Goal: Information Seeking & Learning: Learn about a topic

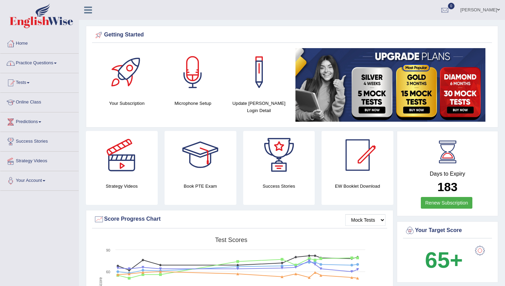
click at [54, 60] on link "Practice Questions" at bounding box center [39, 62] width 78 height 17
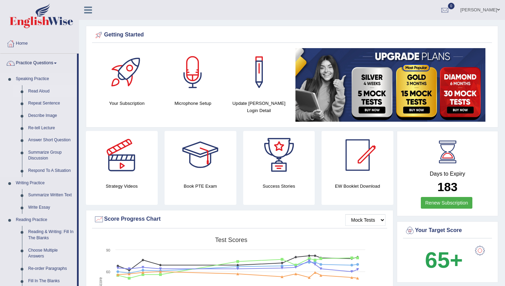
click at [40, 90] on link "Read Aloud" at bounding box center [51, 91] width 52 height 12
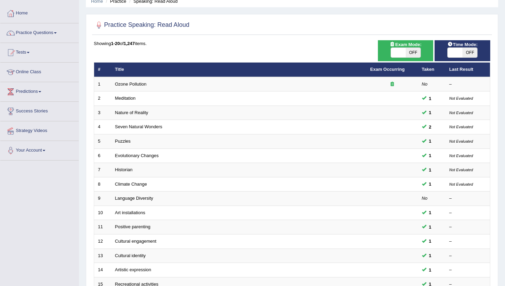
scroll to position [18, 0]
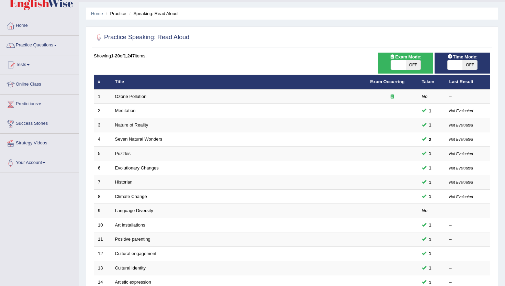
click at [393, 68] on span at bounding box center [398, 65] width 15 height 10
checkbox input "true"
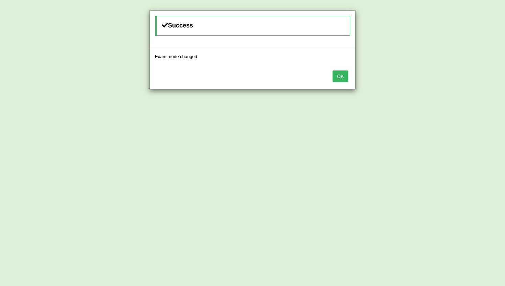
click at [342, 78] on button "OK" at bounding box center [341, 76] width 16 height 12
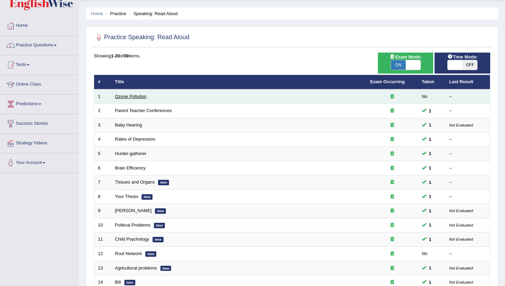
click at [126, 99] on link "Ozone Pollution" at bounding box center [131, 96] width 32 height 5
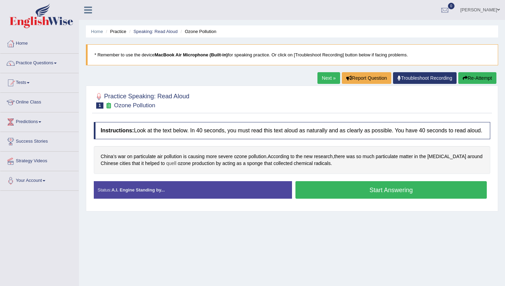
click at [166, 167] on span "quell" at bounding box center [171, 163] width 10 height 7
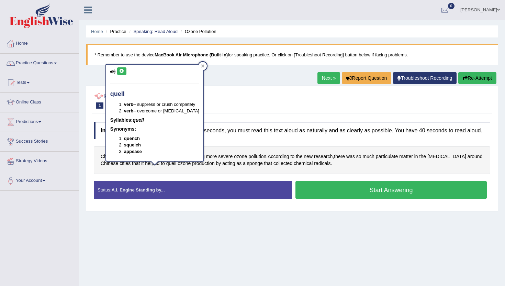
click at [123, 69] on button at bounding box center [121, 71] width 9 height 8
click at [368, 12] on ul "Amritpal kaur Toggle navigation Username: Amritpalkaurmalhi Access Type: Online…" at bounding box center [356, 10] width 298 height 20
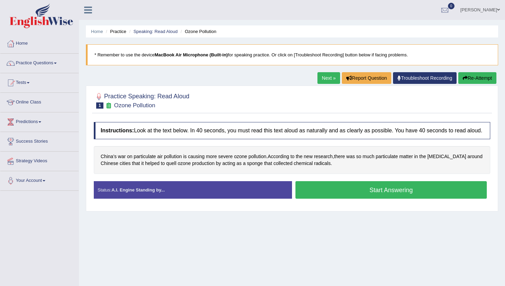
click at [326, 195] on button "Start Answering" at bounding box center [391, 190] width 191 height 18
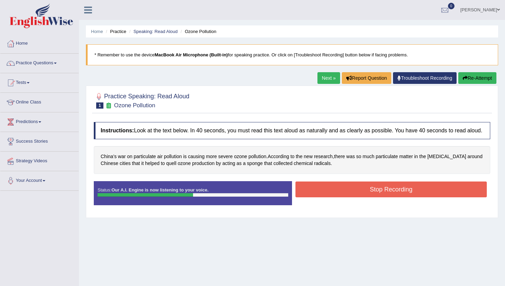
click at [326, 195] on button "Stop Recording" at bounding box center [391, 189] width 191 height 16
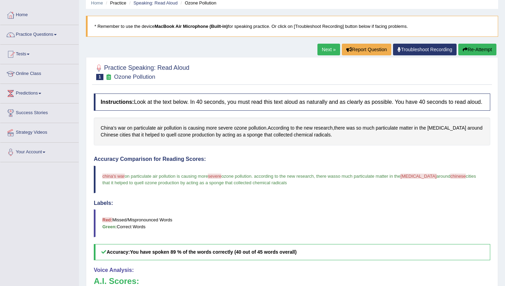
scroll to position [27, 0]
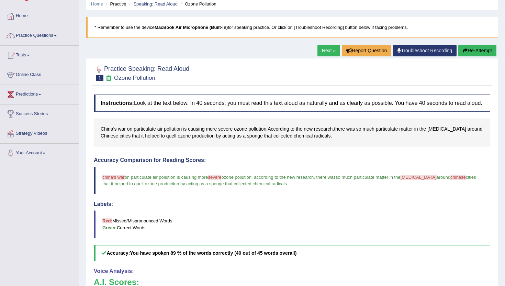
click at [329, 49] on link "Next »" at bounding box center [329, 51] width 23 height 12
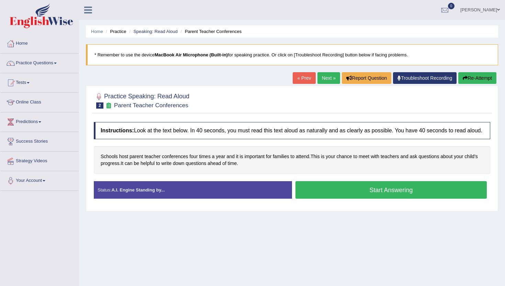
click at [311, 195] on button "Start Answering" at bounding box center [391, 190] width 191 height 18
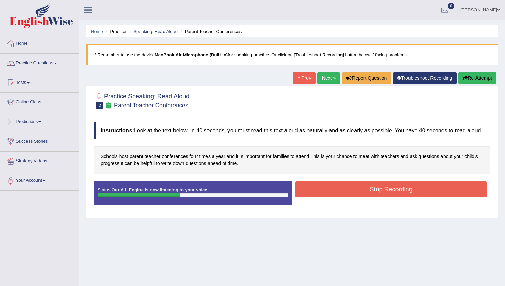
click at [311, 195] on button "Stop Recording" at bounding box center [391, 189] width 191 height 16
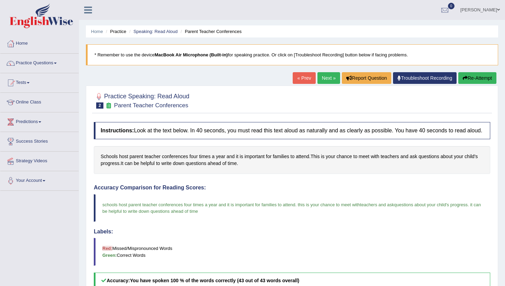
click at [323, 79] on link "Next »" at bounding box center [329, 78] width 23 height 12
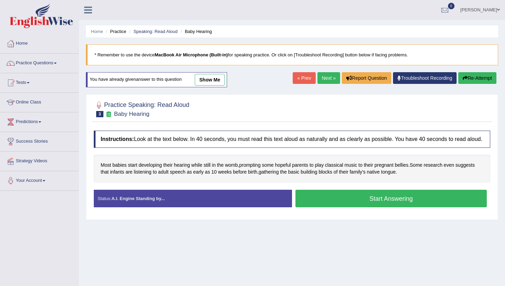
click at [348, 205] on button "Start Answering" at bounding box center [391, 199] width 191 height 18
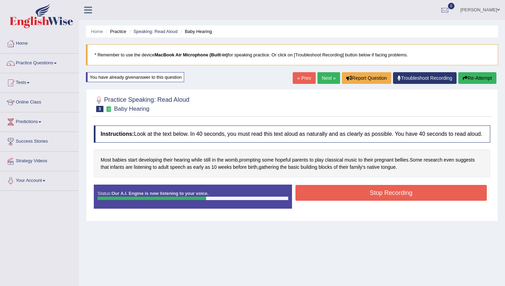
click at [348, 201] on button "Stop Recording" at bounding box center [391, 193] width 191 height 16
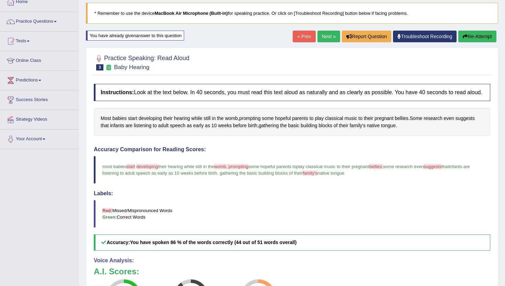
scroll to position [41, 0]
click at [324, 35] on link "Next »" at bounding box center [329, 37] width 23 height 12
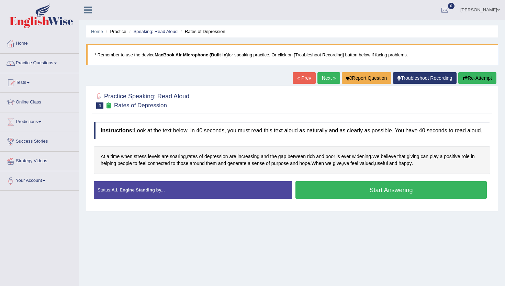
click at [310, 197] on button "Start Answering" at bounding box center [391, 190] width 191 height 18
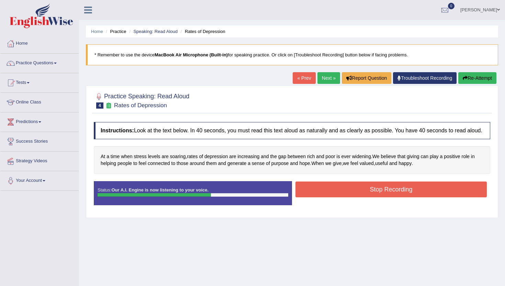
click at [310, 197] on button "Stop Recording" at bounding box center [391, 189] width 191 height 16
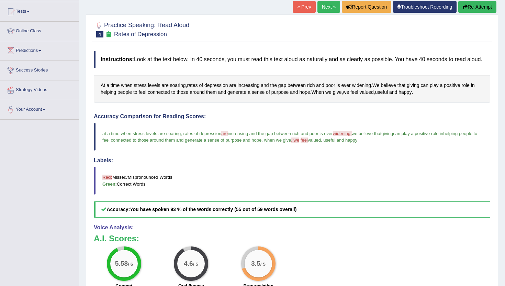
scroll to position [69, 0]
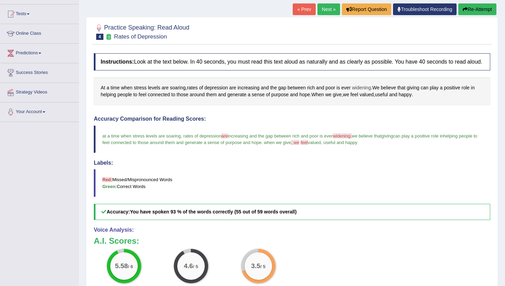
click at [363, 91] on span "widening" at bounding box center [361, 87] width 19 height 7
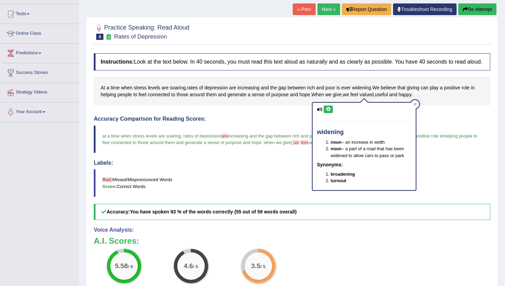
click at [330, 109] on icon at bounding box center [328, 109] width 5 height 4
click at [417, 103] on div at bounding box center [415, 104] width 8 height 8
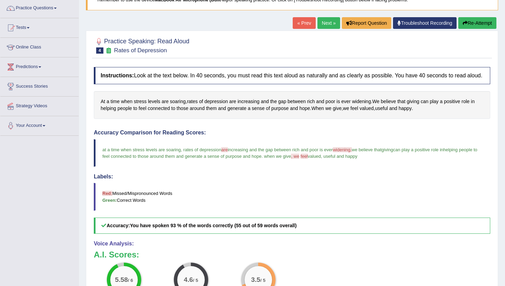
scroll to position [41, 0]
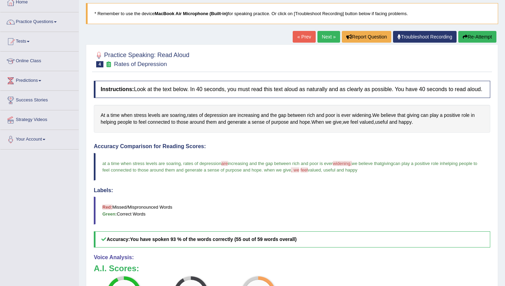
click at [328, 36] on link "Next »" at bounding box center [329, 37] width 23 height 12
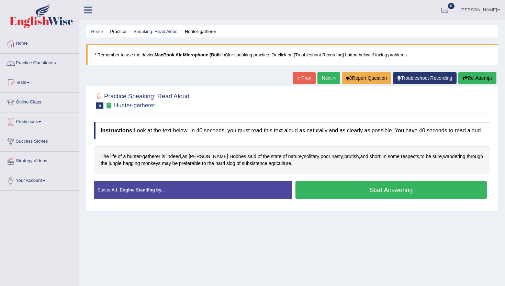
click at [339, 192] on button "Start Answering" at bounding box center [391, 190] width 191 height 18
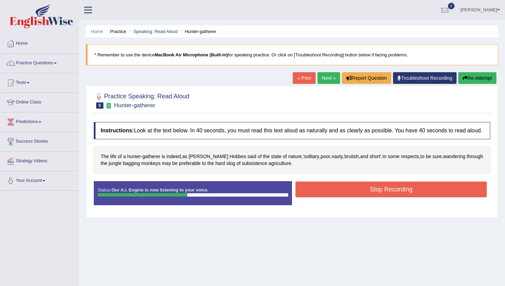
click at [339, 192] on button "Stop Recording" at bounding box center [391, 189] width 191 height 16
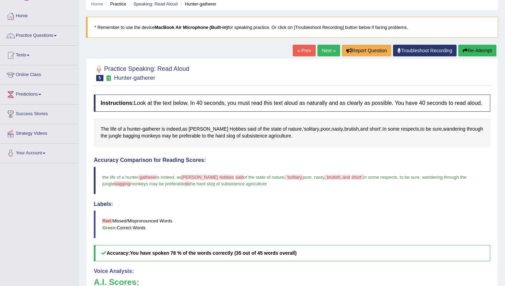
scroll to position [14, 0]
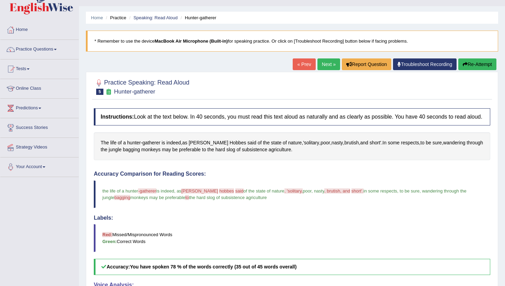
click at [329, 63] on link "Next »" at bounding box center [329, 64] width 23 height 12
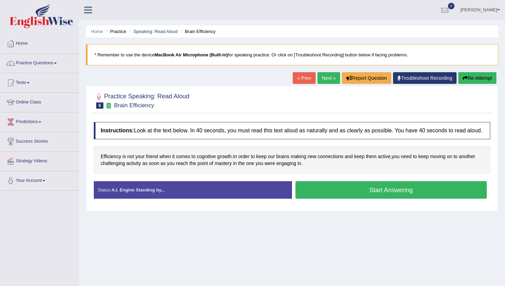
click at [335, 199] on button "Start Answering" at bounding box center [391, 190] width 191 height 18
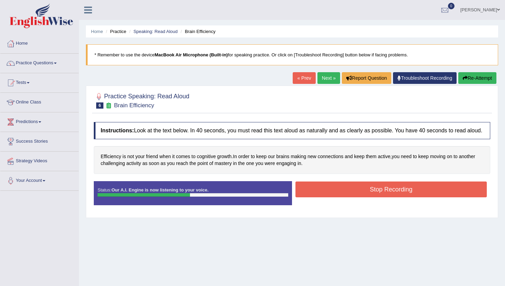
click at [335, 197] on button "Stop Recording" at bounding box center [391, 189] width 191 height 16
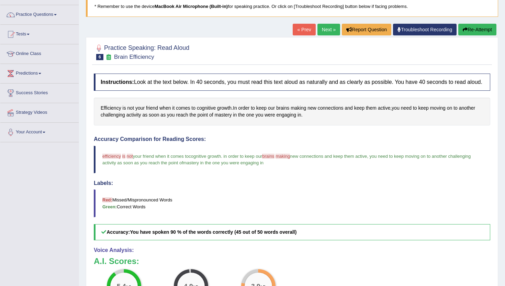
scroll to position [41, 0]
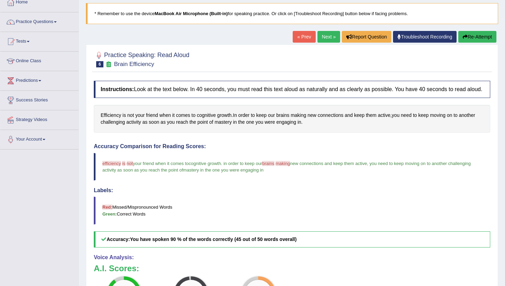
click at [318, 36] on link "Next »" at bounding box center [329, 37] width 23 height 12
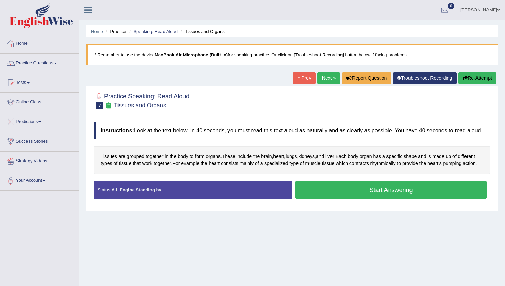
click at [324, 199] on button "Start Answering" at bounding box center [391, 190] width 191 height 18
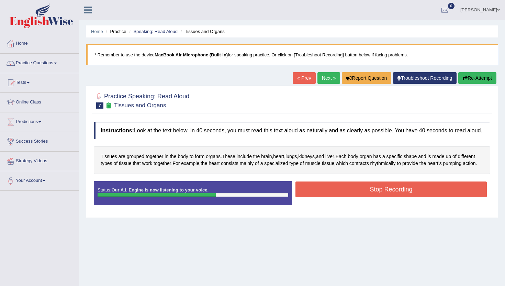
click at [324, 197] on button "Stop Recording" at bounding box center [391, 189] width 191 height 16
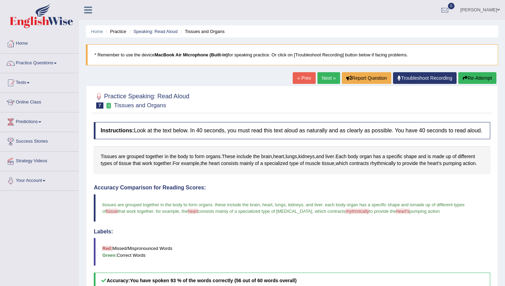
click at [331, 77] on link "Next »" at bounding box center [329, 78] width 23 height 12
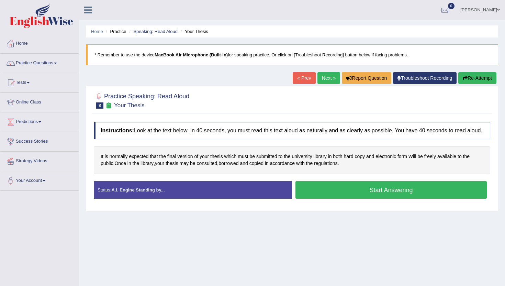
click at [317, 190] on button "Start Answering" at bounding box center [391, 190] width 191 height 18
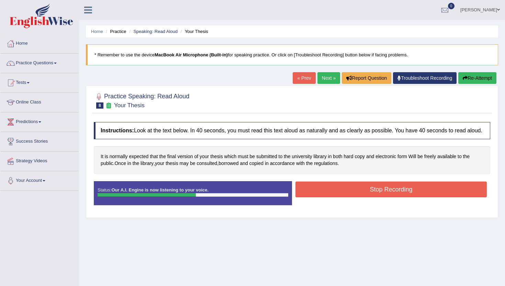
click at [317, 190] on button "Stop Recording" at bounding box center [391, 189] width 191 height 16
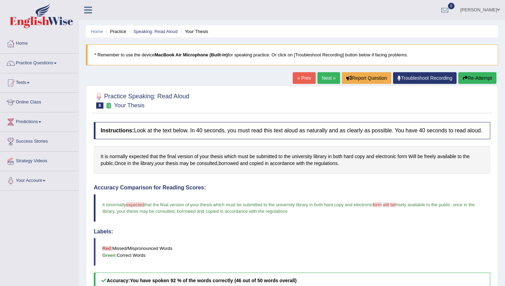
click at [318, 80] on link "Next »" at bounding box center [329, 78] width 23 height 12
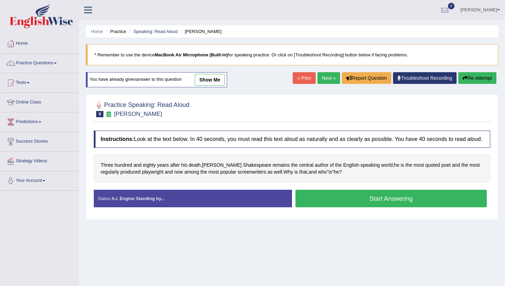
click at [366, 204] on button "Start Answering" at bounding box center [391, 199] width 191 height 18
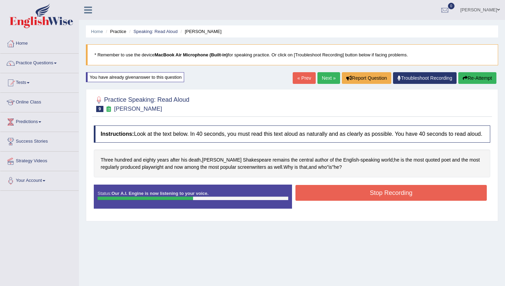
click at [366, 201] on button "Stop Recording" at bounding box center [391, 193] width 191 height 16
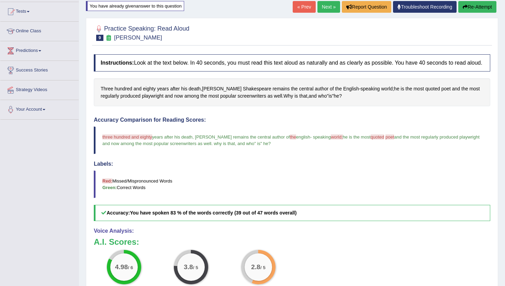
scroll to position [69, 0]
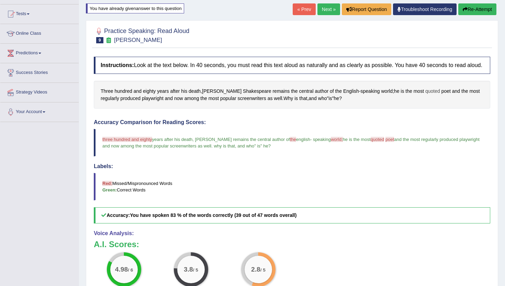
click at [426, 95] on span "quoted" at bounding box center [433, 91] width 15 height 7
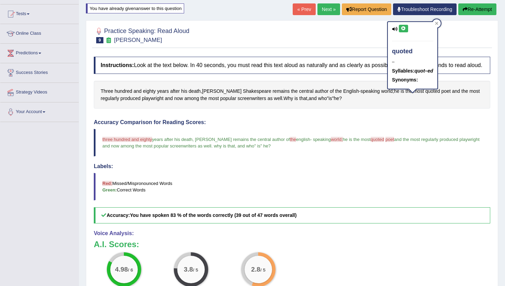
click at [403, 32] on button at bounding box center [403, 29] width 9 height 8
click at [403, 28] on icon at bounding box center [403, 28] width 5 height 4
click at [440, 24] on div at bounding box center [437, 23] width 8 height 8
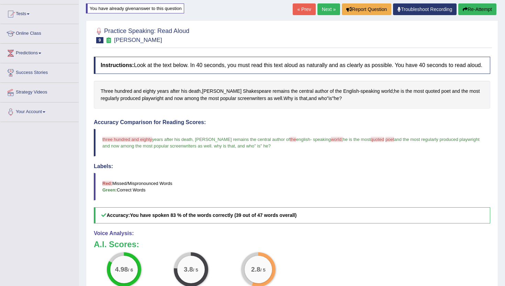
click at [332, 6] on link "Next »" at bounding box center [329, 9] width 23 height 12
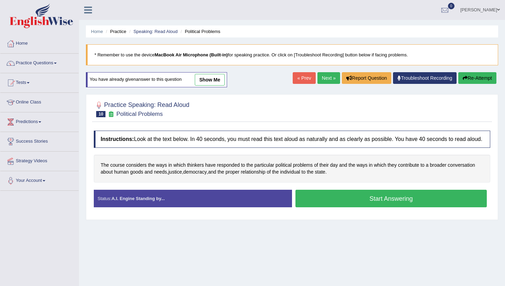
click at [327, 207] on button "Start Answering" at bounding box center [391, 199] width 191 height 18
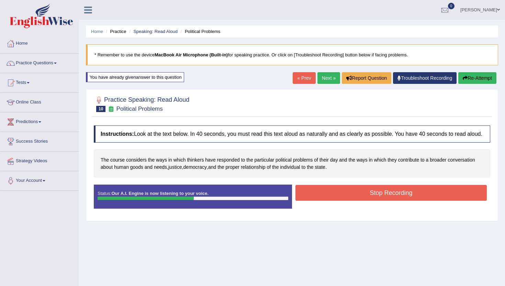
click at [326, 201] on button "Stop Recording" at bounding box center [391, 193] width 191 height 16
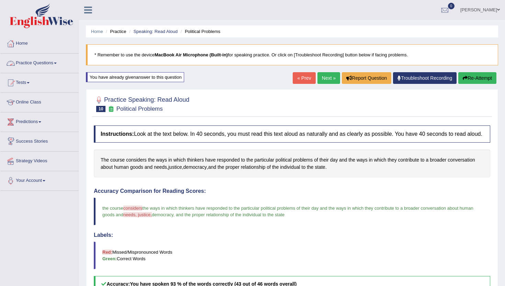
click at [37, 66] on link "Practice Questions" at bounding box center [39, 62] width 78 height 17
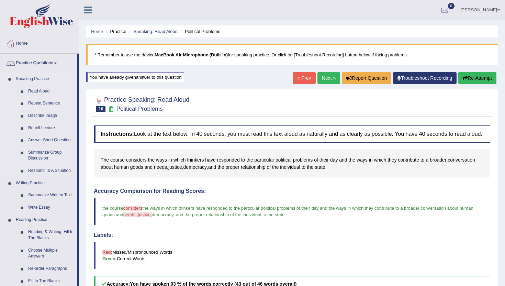
click at [44, 103] on link "Repeat Sentence" at bounding box center [51, 103] width 52 height 12
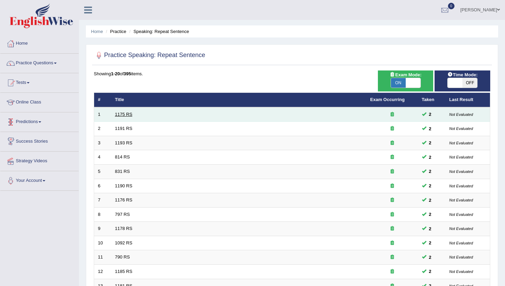
click at [119, 115] on link "1175 RS" at bounding box center [124, 114] width 18 height 5
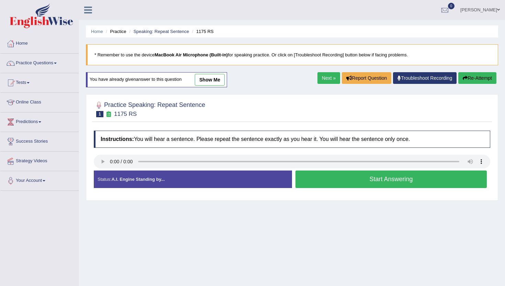
click at [342, 173] on button "Start Answering" at bounding box center [391, 179] width 191 height 18
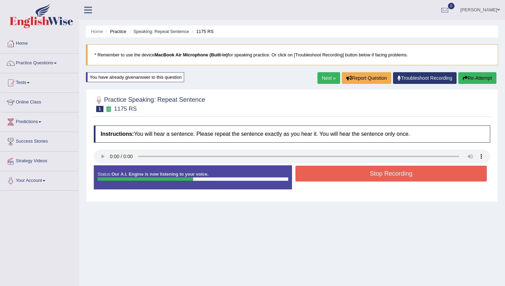
click at [342, 172] on button "Stop Recording" at bounding box center [391, 174] width 191 height 16
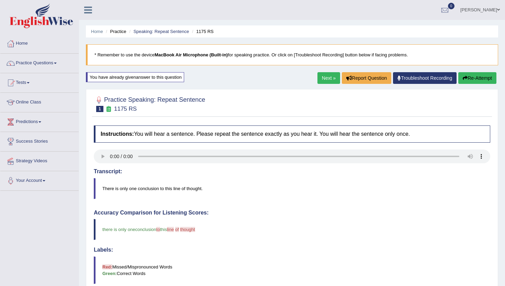
click at [324, 80] on link "Next »" at bounding box center [329, 78] width 23 height 12
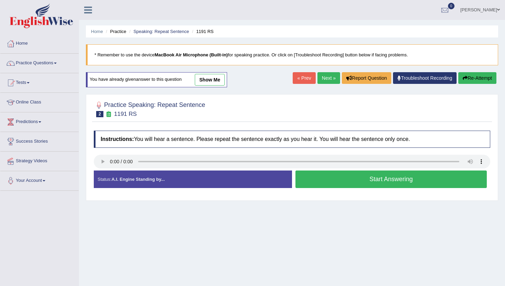
click at [343, 183] on button "Start Answering" at bounding box center [391, 179] width 191 height 18
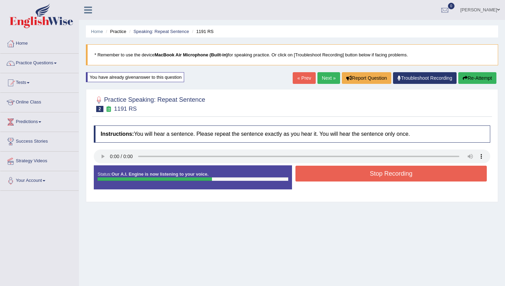
click at [345, 178] on button "Stop Recording" at bounding box center [391, 174] width 191 height 16
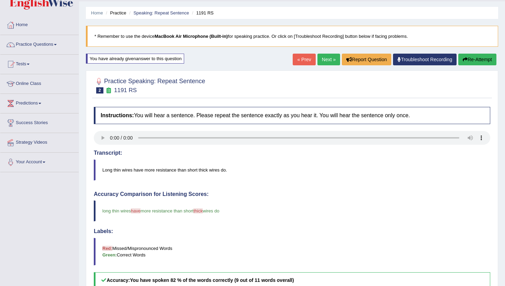
scroll to position [14, 0]
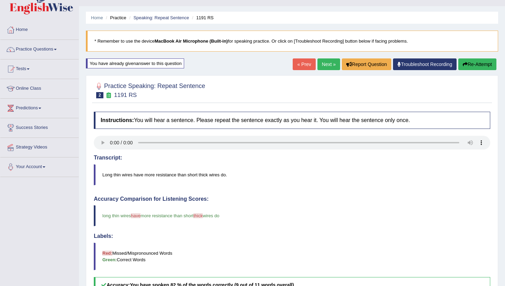
click at [322, 61] on link "Next »" at bounding box center [329, 64] width 23 height 12
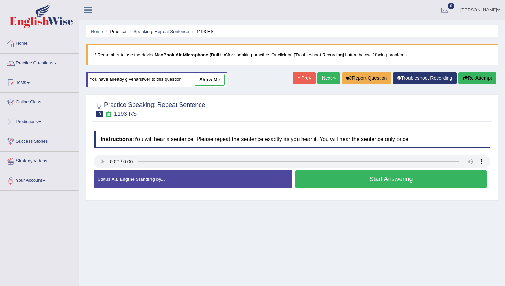
click at [305, 184] on button "Start Answering" at bounding box center [391, 179] width 191 height 18
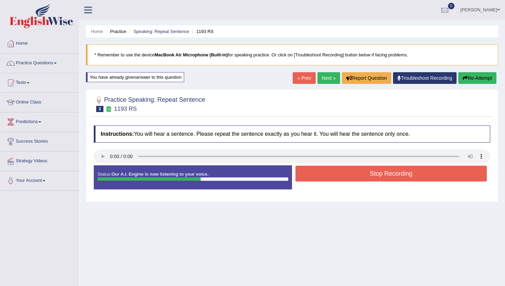
click at [307, 180] on button "Stop Recording" at bounding box center [391, 174] width 191 height 16
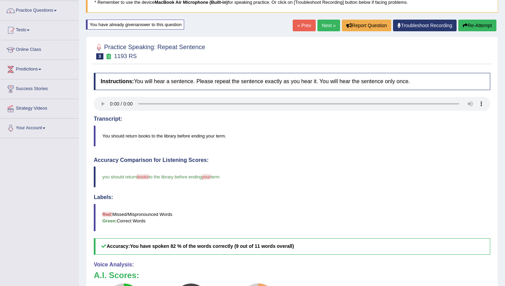
scroll to position [27, 0]
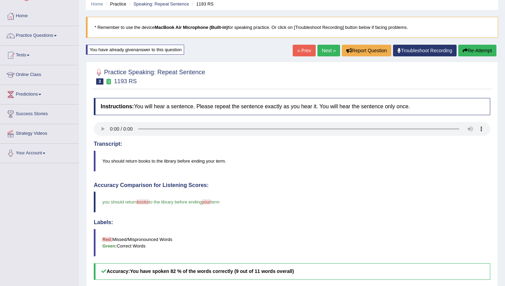
click at [326, 49] on link "Next »" at bounding box center [329, 51] width 23 height 12
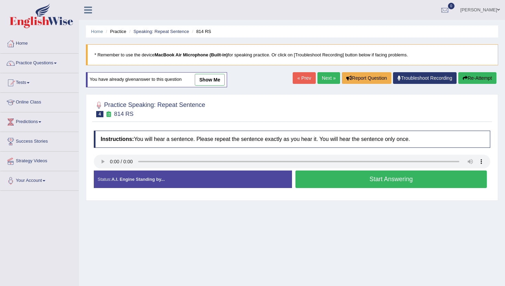
click at [354, 182] on button "Start Answering" at bounding box center [391, 179] width 191 height 18
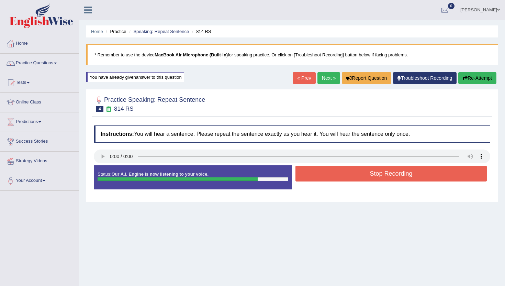
click at [354, 177] on button "Stop Recording" at bounding box center [391, 174] width 191 height 16
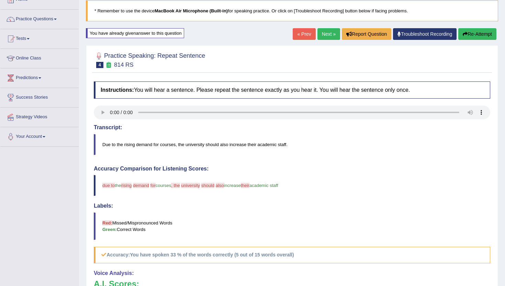
scroll to position [31, 0]
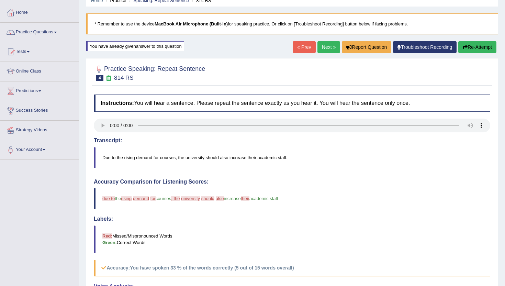
click at [322, 48] on link "Next »" at bounding box center [329, 47] width 23 height 12
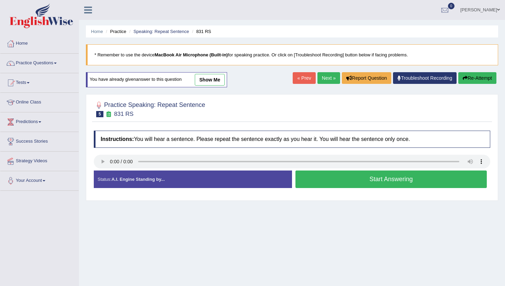
click at [353, 177] on button "Start Answering" at bounding box center [391, 179] width 191 height 18
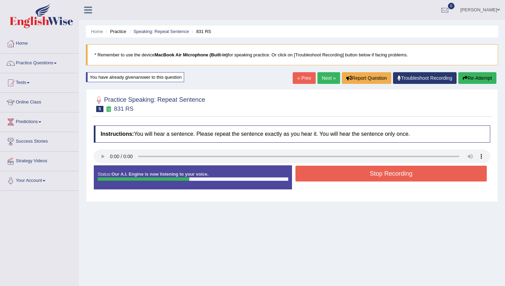
click at [353, 177] on button "Stop Recording" at bounding box center [391, 174] width 191 height 16
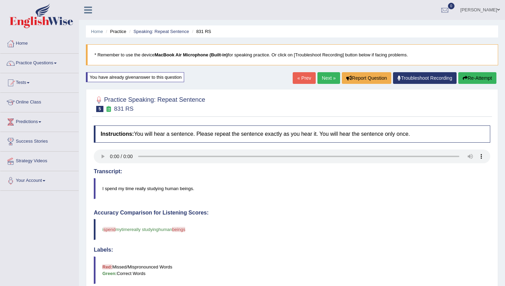
click at [329, 79] on link "Next »" at bounding box center [329, 78] width 23 height 12
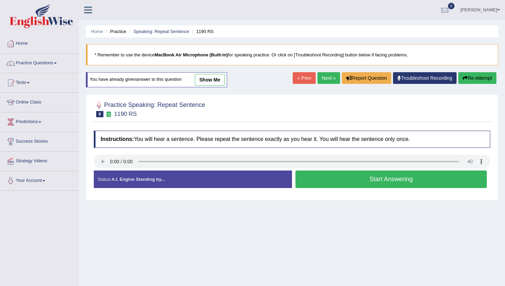
click at [311, 180] on button "Start Answering" at bounding box center [391, 179] width 191 height 18
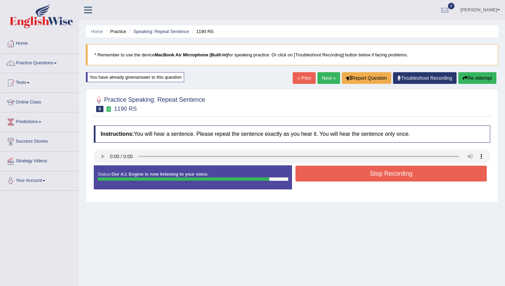
click at [313, 176] on button "Stop Recording" at bounding box center [391, 174] width 191 height 16
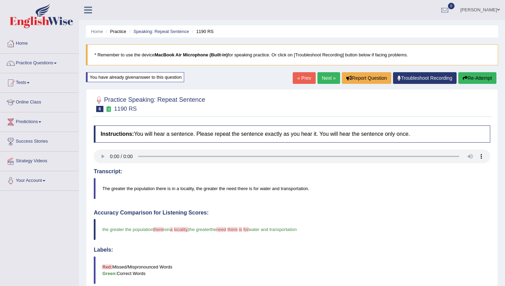
click at [324, 79] on link "Next »" at bounding box center [329, 78] width 23 height 12
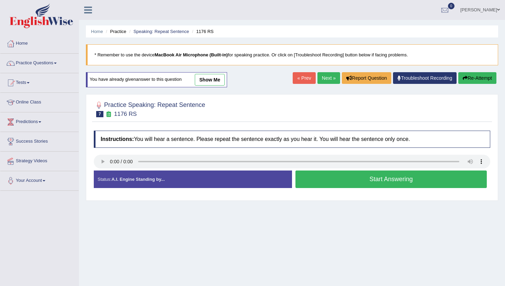
click at [110, 190] on div "Instructions: You will hear a sentence. Please repeat the sentence exactly as y…" at bounding box center [292, 162] width 400 height 70
click at [303, 176] on button "Start Answering" at bounding box center [391, 179] width 191 height 18
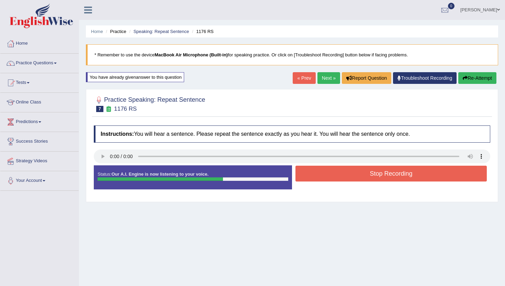
click at [303, 176] on button "Stop Recording" at bounding box center [391, 174] width 191 height 16
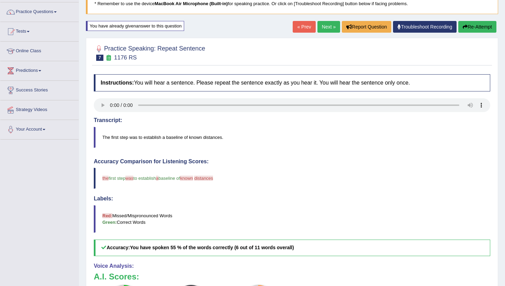
scroll to position [41, 0]
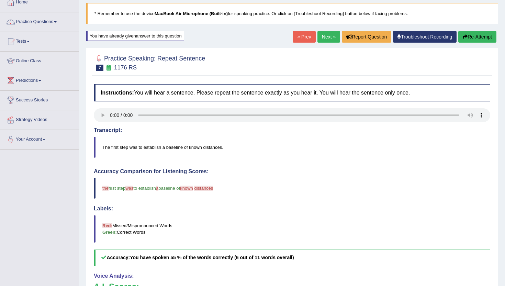
click at [323, 32] on link "Next »" at bounding box center [329, 37] width 23 height 12
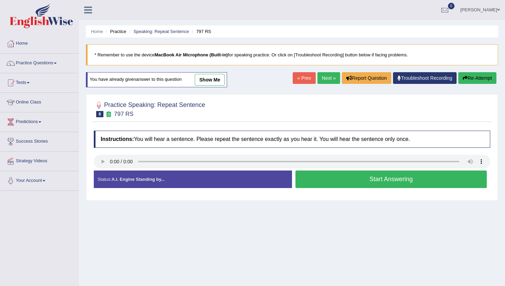
click at [363, 184] on button "Start Answering" at bounding box center [391, 179] width 191 height 18
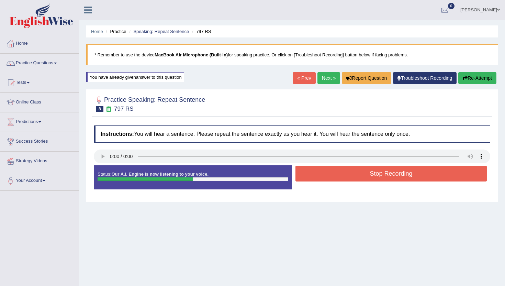
click at [360, 177] on button "Stop Recording" at bounding box center [391, 174] width 191 height 16
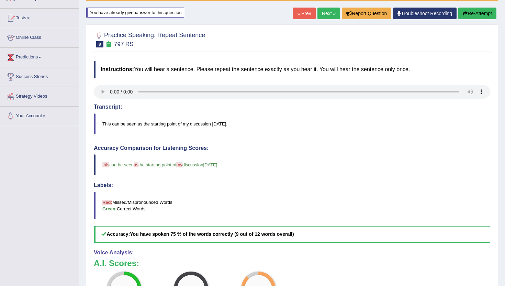
scroll to position [41, 0]
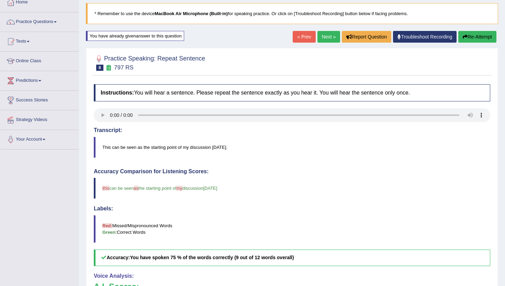
click at [323, 31] on link "Next »" at bounding box center [329, 37] width 23 height 12
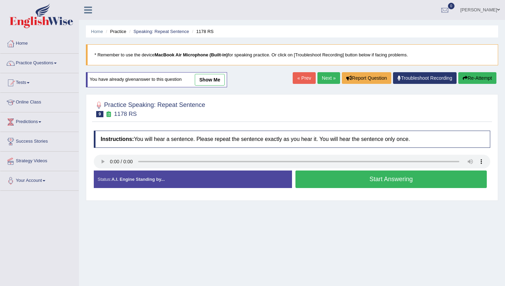
click at [326, 178] on button "Start Answering" at bounding box center [391, 179] width 191 height 18
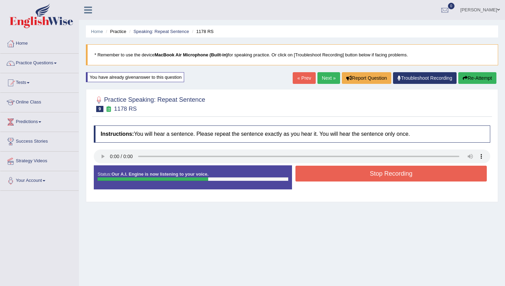
click at [326, 178] on button "Stop Recording" at bounding box center [391, 174] width 191 height 16
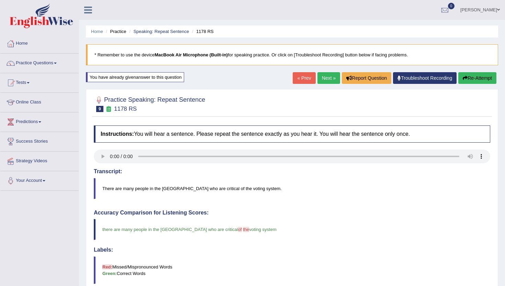
click at [321, 73] on link "Next »" at bounding box center [329, 78] width 23 height 12
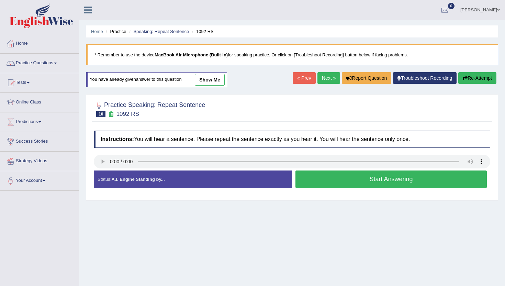
click at [316, 182] on button "Start Answering" at bounding box center [391, 179] width 191 height 18
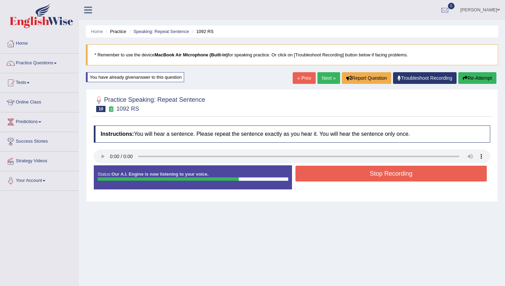
click at [317, 177] on button "Stop Recording" at bounding box center [391, 174] width 191 height 16
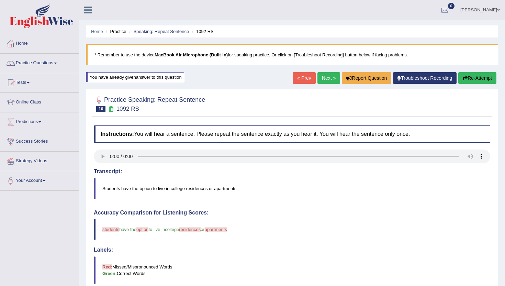
click at [325, 76] on link "Next »" at bounding box center [329, 78] width 23 height 12
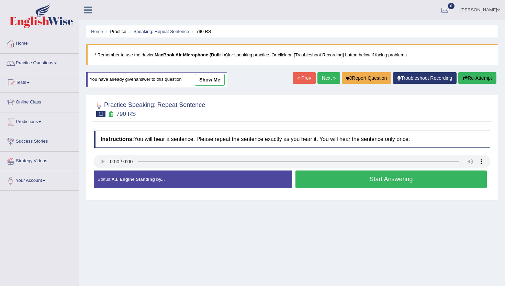
click at [301, 183] on button "Start Answering" at bounding box center [391, 179] width 191 height 18
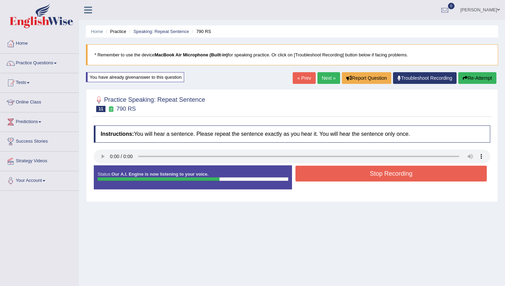
click at [315, 170] on button "Stop Recording" at bounding box center [391, 174] width 191 height 16
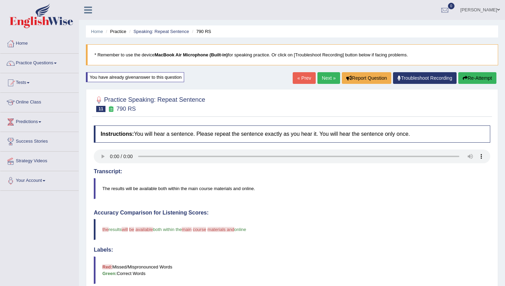
click at [476, 74] on button "Re-Attempt" at bounding box center [478, 78] width 38 height 12
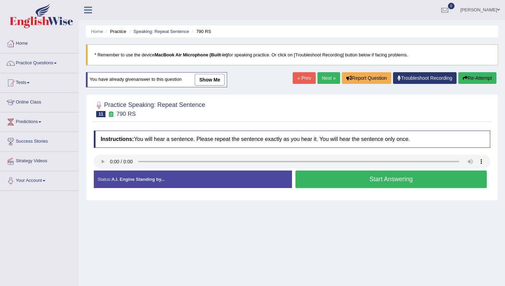
click at [331, 180] on button "Start Answering" at bounding box center [391, 179] width 191 height 18
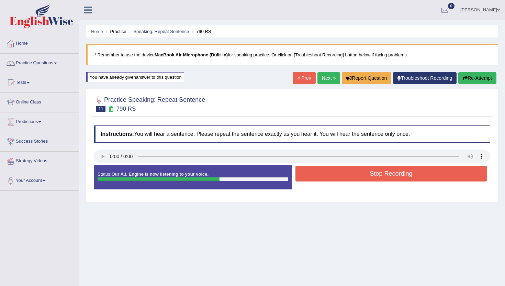
click at [331, 180] on button "Stop Recording" at bounding box center [391, 174] width 191 height 16
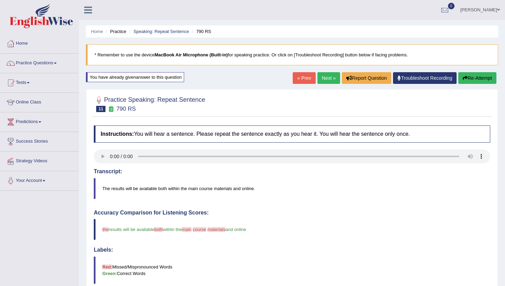
click at [328, 78] on link "Next »" at bounding box center [329, 78] width 23 height 12
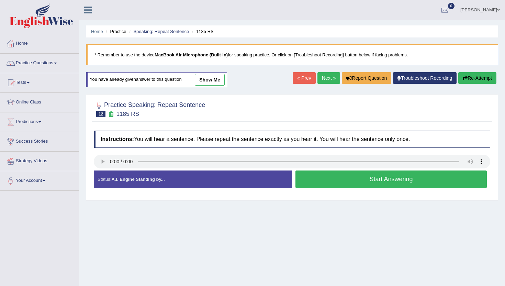
click at [326, 176] on button "Start Answering" at bounding box center [391, 179] width 191 height 18
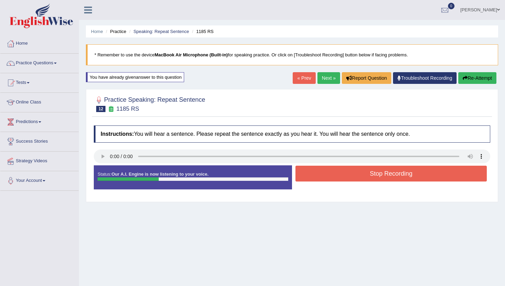
click at [326, 176] on button "Stop Recording" at bounding box center [391, 174] width 191 height 16
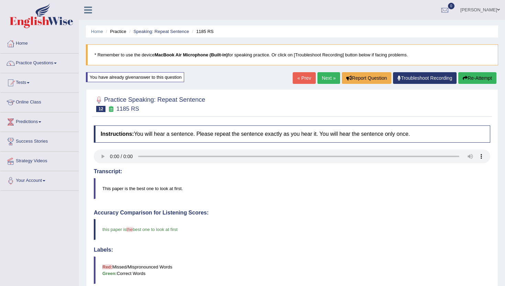
click at [324, 78] on link "Next »" at bounding box center [329, 78] width 23 height 12
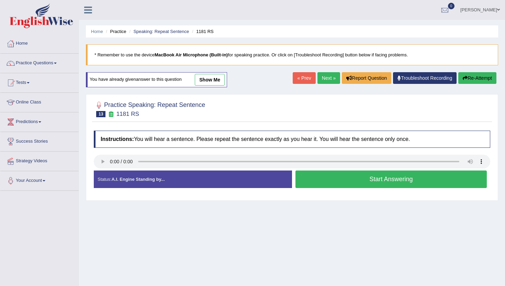
click at [299, 186] on button "Start Answering" at bounding box center [391, 179] width 191 height 18
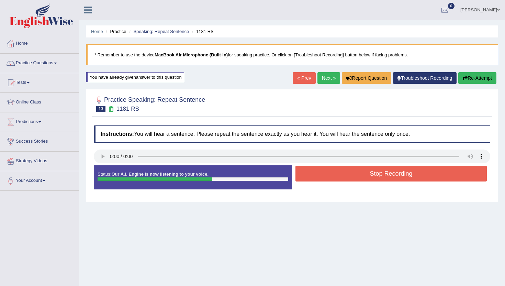
click at [316, 174] on button "Stop Recording" at bounding box center [391, 174] width 191 height 16
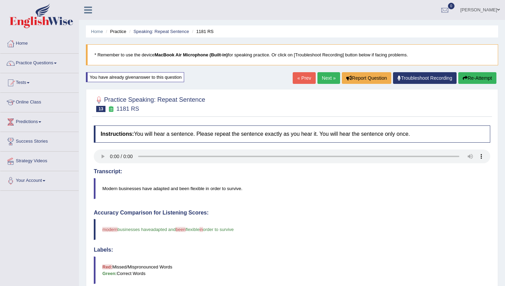
click at [327, 72] on div "Home Practice Speaking: Repeat Sentence 1181 RS * Remember to use the device Ma…" at bounding box center [292, 225] width 426 height 451
click at [327, 79] on link "Next »" at bounding box center [329, 78] width 23 height 12
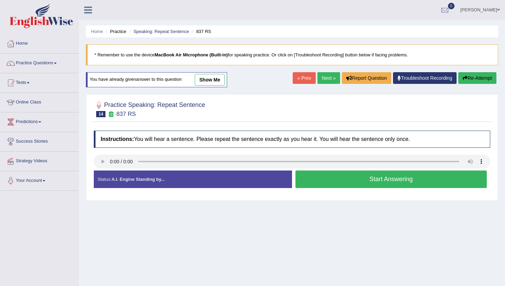
click at [335, 176] on button "Start Answering" at bounding box center [391, 179] width 191 height 18
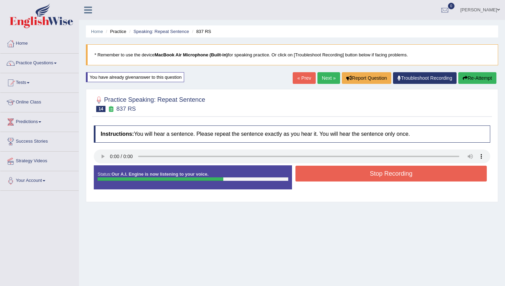
click at [335, 176] on button "Stop Recording" at bounding box center [391, 174] width 191 height 16
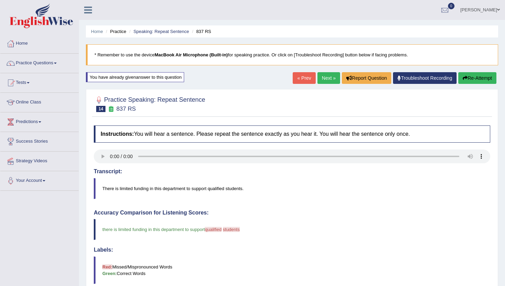
click at [326, 76] on link "Next »" at bounding box center [329, 78] width 23 height 12
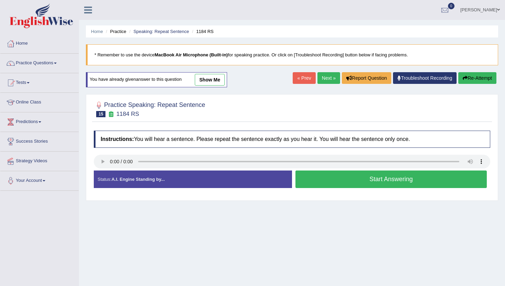
click at [364, 176] on button "Start Answering" at bounding box center [391, 179] width 191 height 18
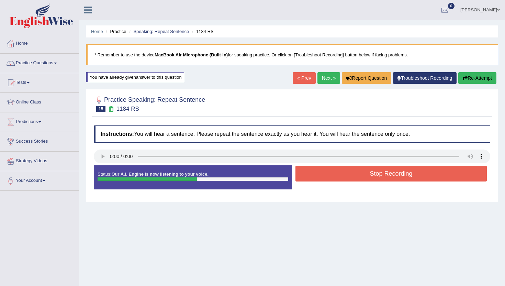
click at [364, 176] on button "Stop Recording" at bounding box center [391, 174] width 191 height 16
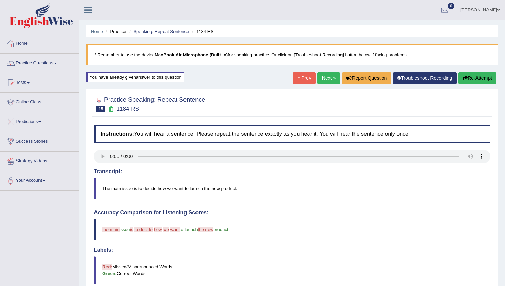
click at [481, 81] on button "Re-Attempt" at bounding box center [478, 78] width 38 height 12
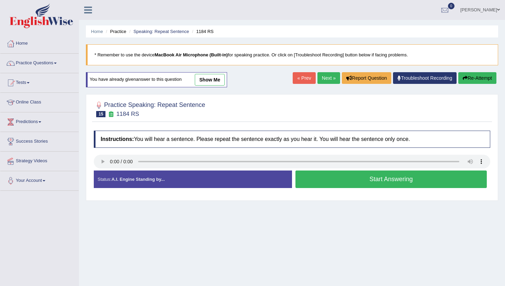
click at [312, 174] on button "Start Answering" at bounding box center [391, 179] width 191 height 18
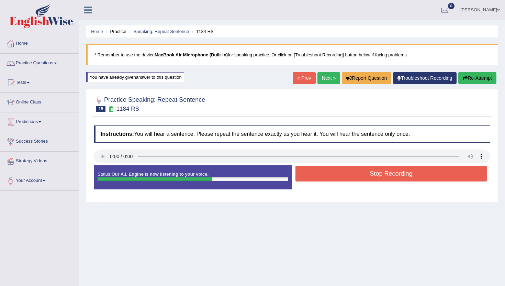
click at [312, 174] on button "Stop Recording" at bounding box center [391, 174] width 191 height 16
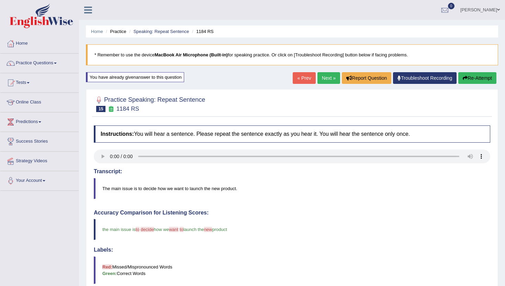
click at [327, 76] on link "Next »" at bounding box center [329, 78] width 23 height 12
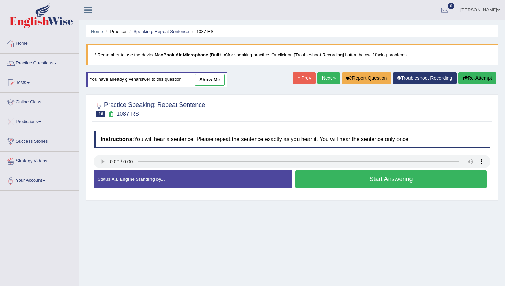
click at [309, 177] on button "Start Answering" at bounding box center [391, 179] width 191 height 18
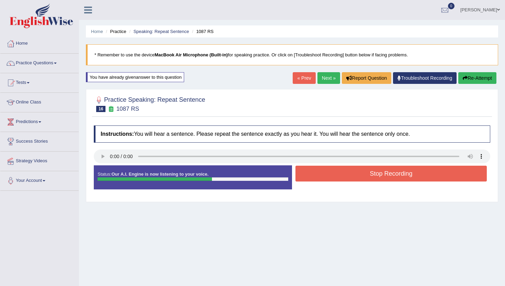
click at [309, 177] on button "Stop Recording" at bounding box center [391, 174] width 191 height 16
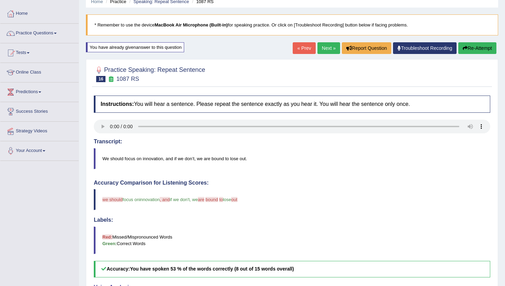
scroll to position [27, 0]
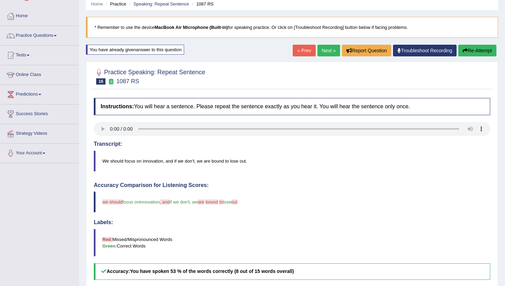
click at [328, 54] on link "Next »" at bounding box center [329, 51] width 23 height 12
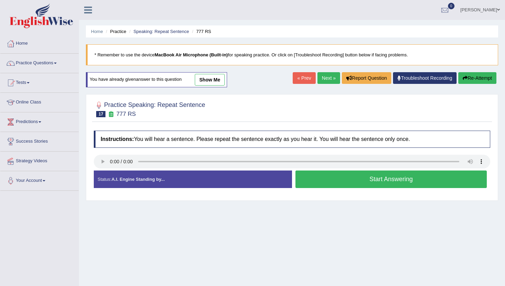
click at [304, 177] on button "Start Answering" at bounding box center [391, 179] width 191 height 18
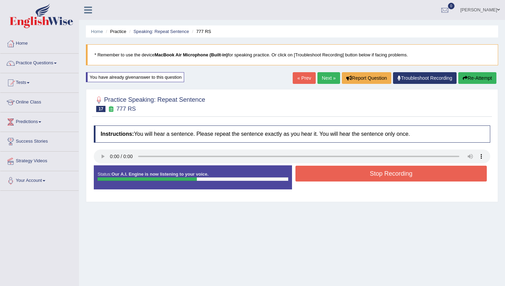
click at [304, 177] on button "Stop Recording" at bounding box center [391, 174] width 191 height 16
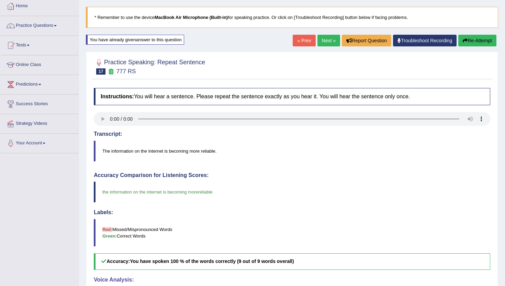
scroll to position [14, 0]
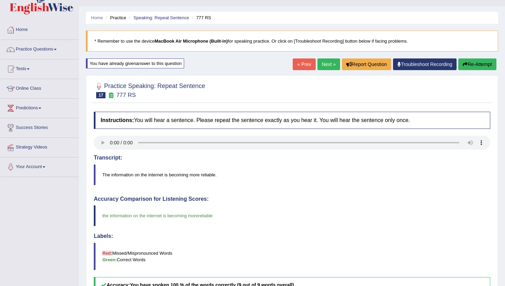
click at [320, 63] on link "Next »" at bounding box center [329, 64] width 23 height 12
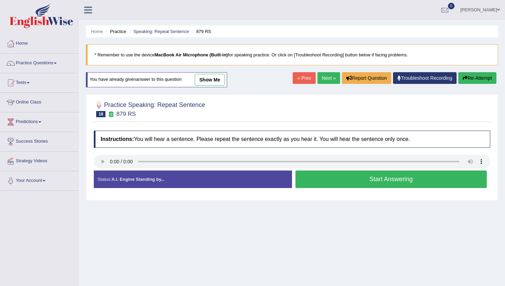
click at [317, 183] on button "Start Answering" at bounding box center [391, 179] width 191 height 18
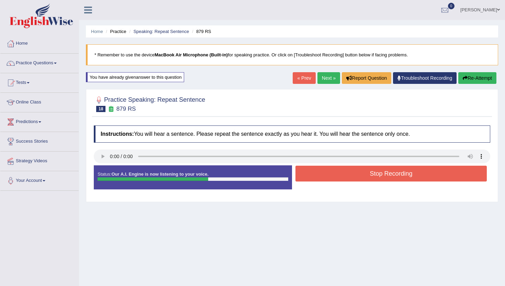
click at [319, 177] on button "Stop Recording" at bounding box center [391, 174] width 191 height 16
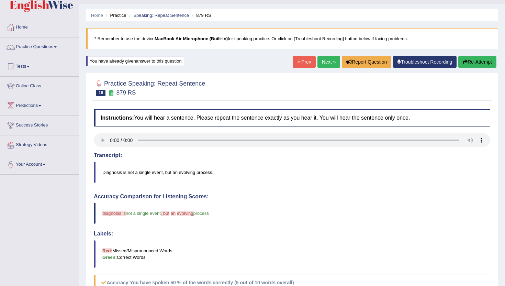
scroll to position [14, 0]
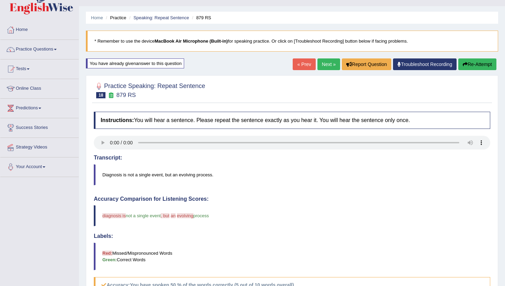
click at [323, 67] on link "Next »" at bounding box center [329, 64] width 23 height 12
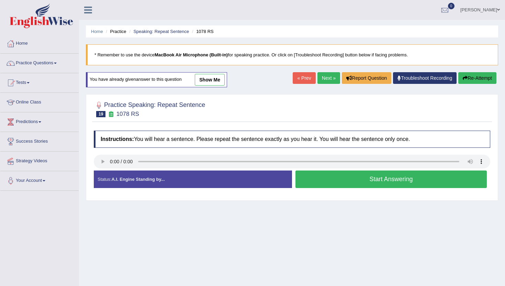
click at [327, 179] on button "Start Answering" at bounding box center [391, 179] width 191 height 18
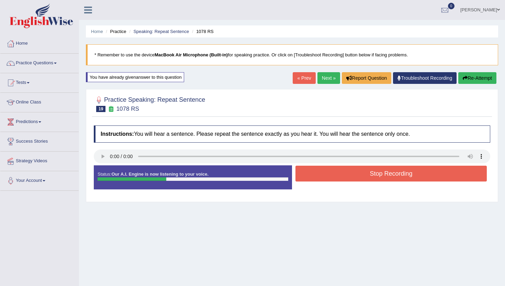
click at [327, 179] on button "Stop Recording" at bounding box center [391, 174] width 191 height 16
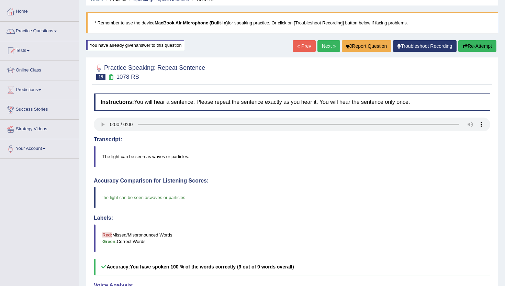
scroll to position [27, 0]
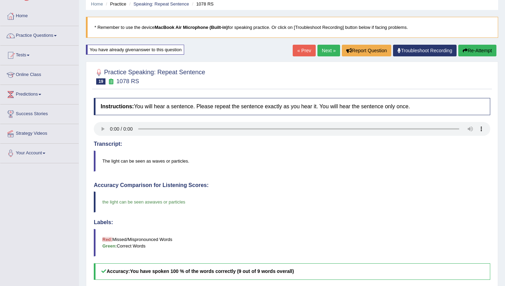
click at [331, 46] on link "Next »" at bounding box center [329, 51] width 23 height 12
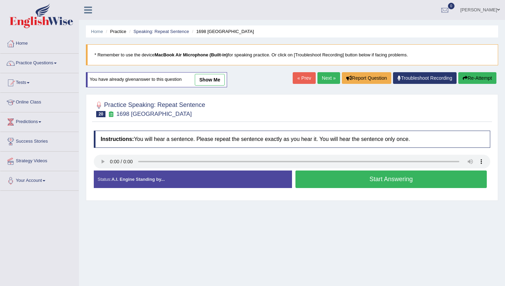
click at [320, 177] on button "Start Answering" at bounding box center [391, 179] width 191 height 18
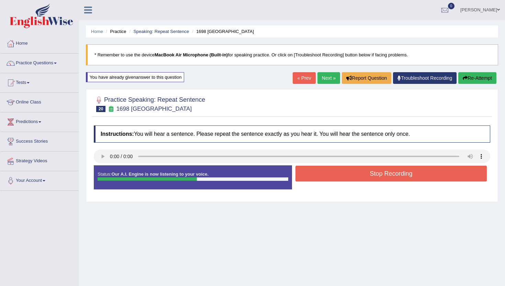
click at [320, 177] on button "Stop Recording" at bounding box center [391, 174] width 191 height 16
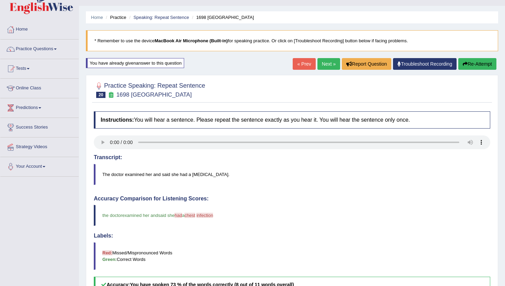
scroll to position [14, 0]
click at [322, 64] on link "Next »" at bounding box center [329, 64] width 23 height 12
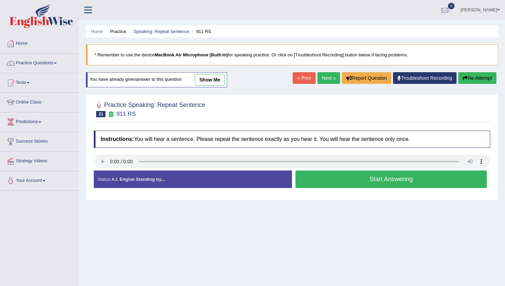
click at [314, 182] on button "Start Answering" at bounding box center [391, 179] width 191 height 18
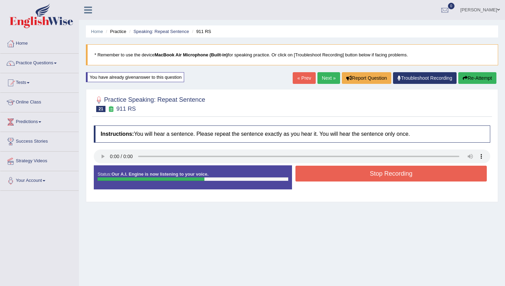
click at [315, 178] on button "Stop Recording" at bounding box center [391, 174] width 191 height 16
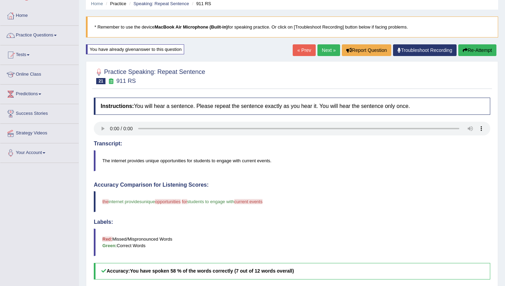
scroll to position [27, 0]
click at [323, 46] on link "Next »" at bounding box center [329, 51] width 23 height 12
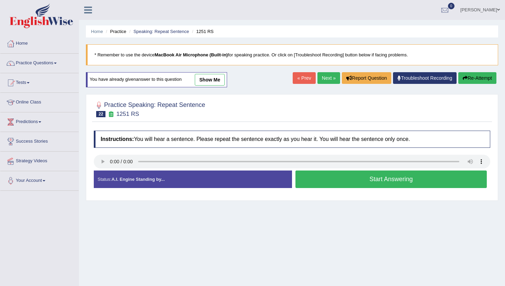
click at [337, 182] on button "Start Answering" at bounding box center [391, 179] width 191 height 18
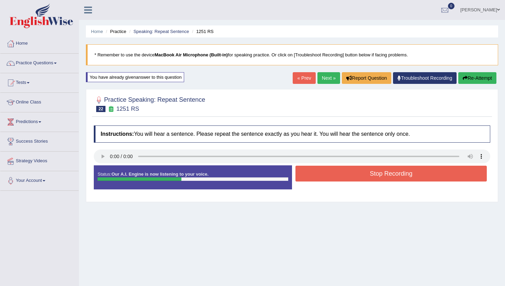
click at [338, 178] on button "Stop Recording" at bounding box center [391, 174] width 191 height 16
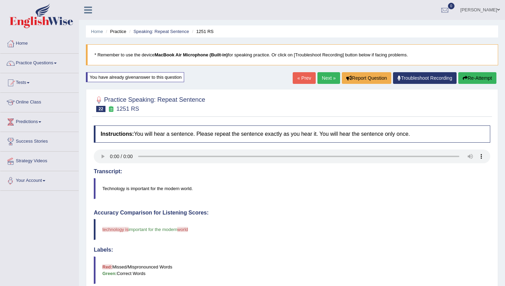
click at [325, 77] on link "Next »" at bounding box center [329, 78] width 23 height 12
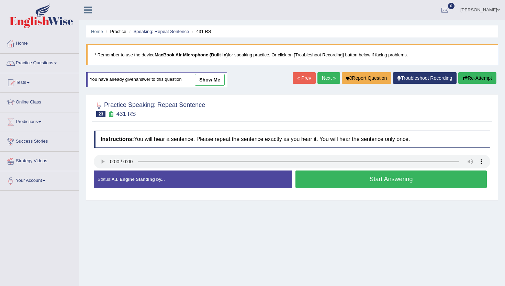
click at [335, 173] on button "Start Answering" at bounding box center [391, 179] width 191 height 18
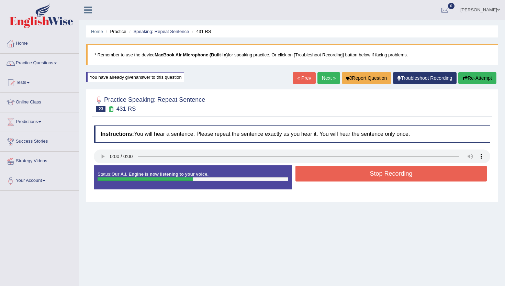
click at [335, 173] on button "Stop Recording" at bounding box center [391, 174] width 191 height 16
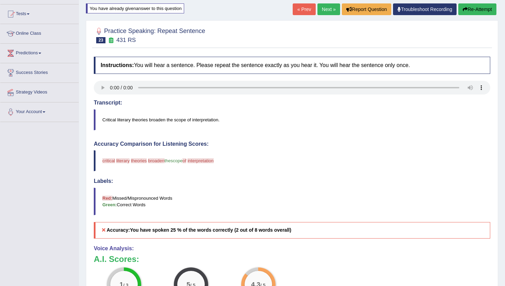
scroll to position [41, 0]
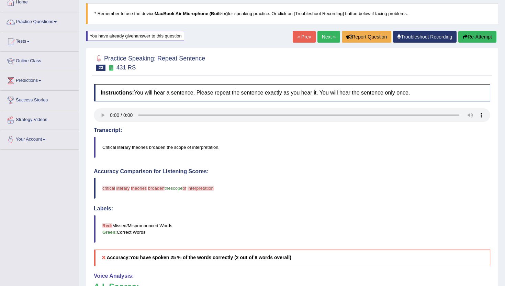
click at [318, 33] on link "Next »" at bounding box center [329, 37] width 23 height 12
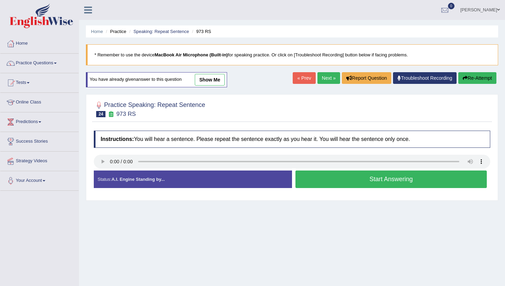
click at [373, 176] on button "Start Answering" at bounding box center [391, 179] width 191 height 18
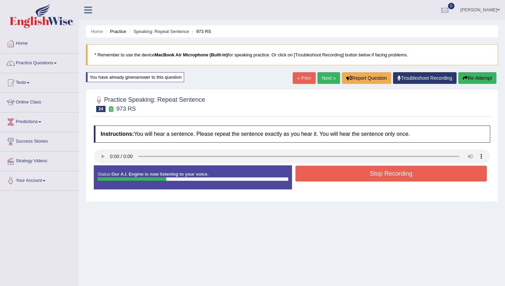
click at [373, 176] on button "Stop Recording" at bounding box center [391, 174] width 191 height 16
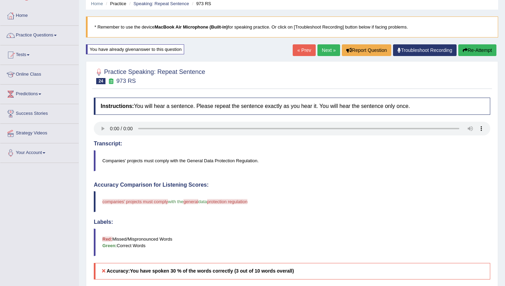
scroll to position [27, 0]
click at [489, 47] on button "Re-Attempt" at bounding box center [478, 51] width 38 height 12
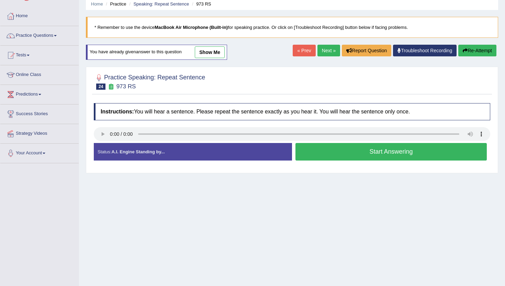
click at [319, 146] on button "Start Answering" at bounding box center [391, 152] width 191 height 18
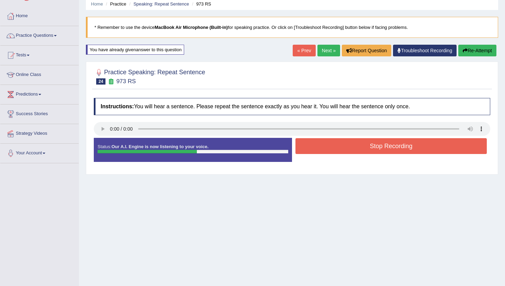
click at [317, 147] on button "Stop Recording" at bounding box center [391, 146] width 191 height 16
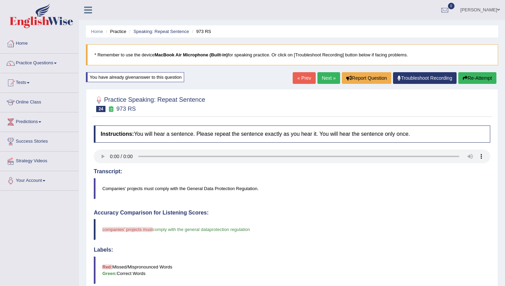
click at [325, 74] on link "Next »" at bounding box center [329, 78] width 23 height 12
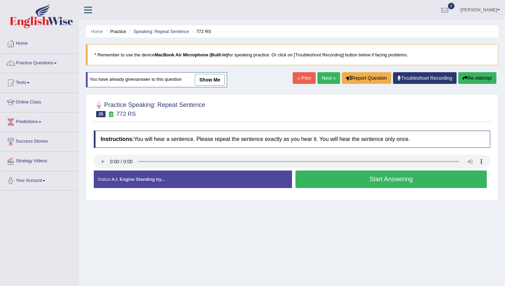
click at [300, 175] on button "Start Answering" at bounding box center [391, 179] width 191 height 18
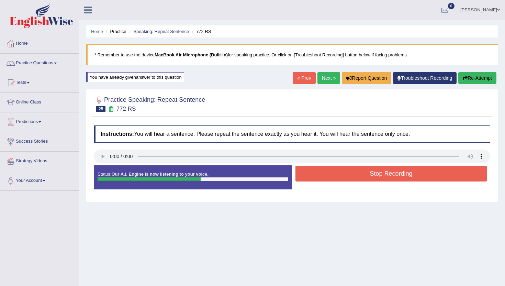
click at [300, 175] on button "Stop Recording" at bounding box center [391, 174] width 191 height 16
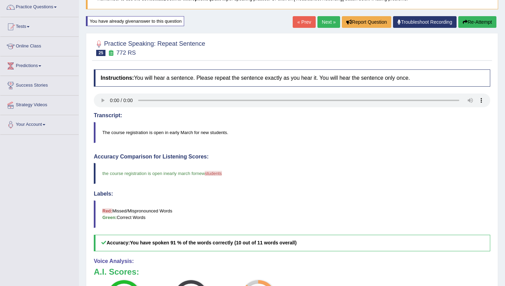
scroll to position [55, 0]
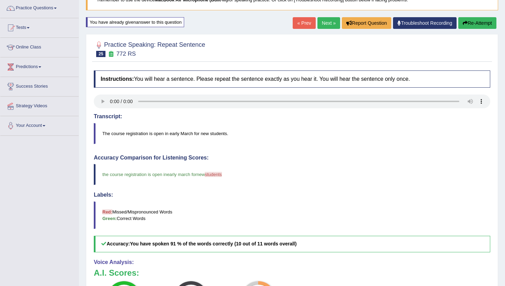
click at [323, 20] on link "Next »" at bounding box center [329, 23] width 23 height 12
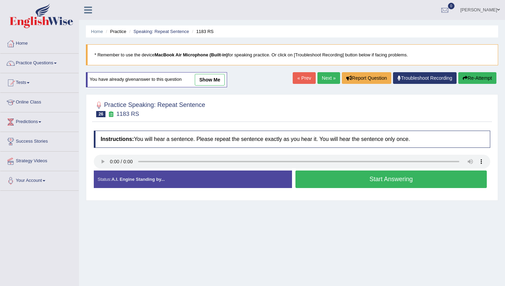
click at [353, 184] on button "Start Answering" at bounding box center [391, 179] width 191 height 18
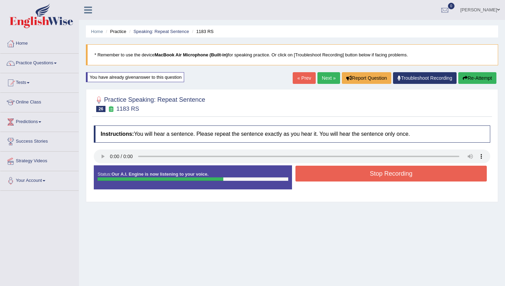
click at [352, 173] on button "Stop Recording" at bounding box center [391, 174] width 191 height 16
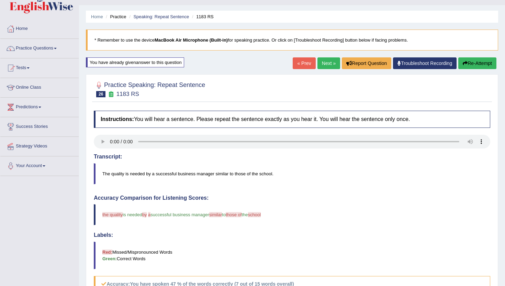
scroll to position [14, 0]
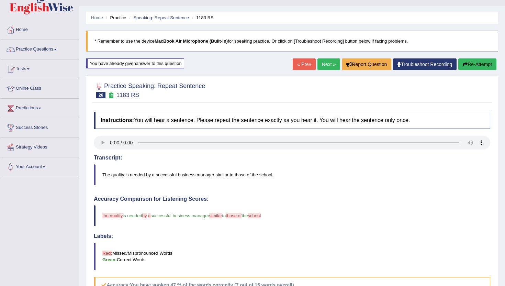
click at [323, 63] on link "Next »" at bounding box center [329, 64] width 23 height 12
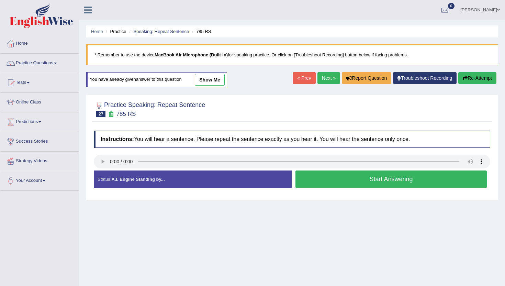
click at [339, 177] on button "Start Answering" at bounding box center [391, 179] width 191 height 18
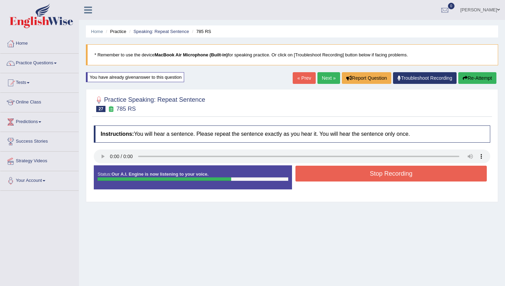
click at [339, 177] on button "Stop Recording" at bounding box center [391, 174] width 191 height 16
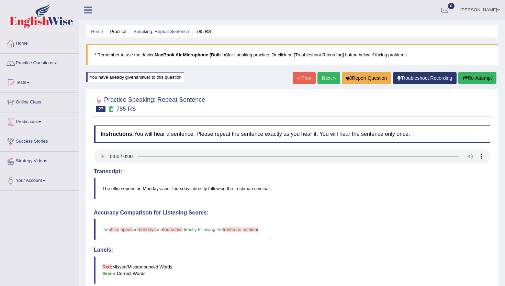
click at [327, 75] on link "Next »" at bounding box center [329, 78] width 23 height 12
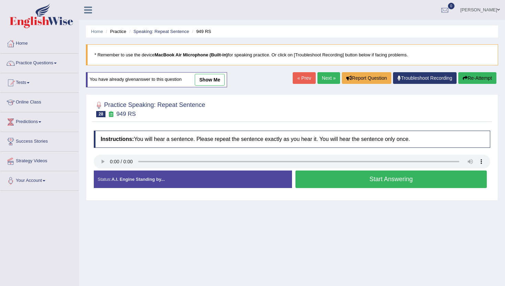
click at [316, 184] on button "Start Answering" at bounding box center [391, 179] width 191 height 18
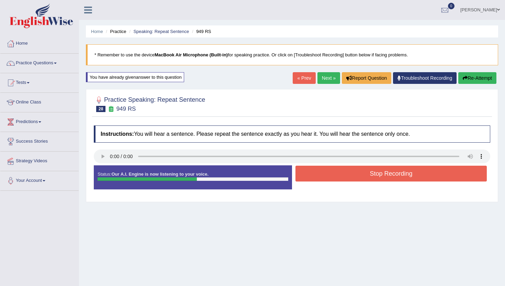
click at [322, 178] on button "Stop Recording" at bounding box center [391, 174] width 191 height 16
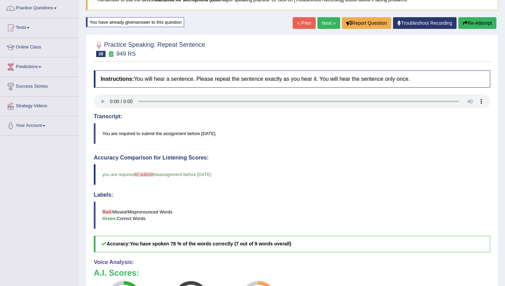
scroll to position [55, 0]
click at [324, 24] on link "Next »" at bounding box center [329, 23] width 23 height 12
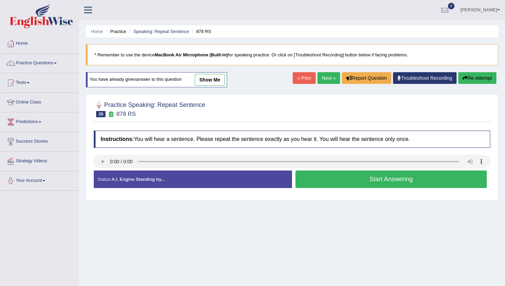
click at [338, 182] on button "Start Answering" at bounding box center [391, 179] width 191 height 18
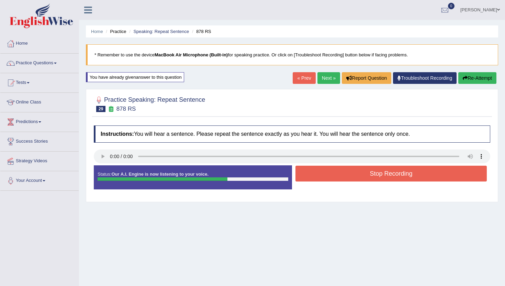
click at [339, 179] on button "Stop Recording" at bounding box center [391, 174] width 191 height 16
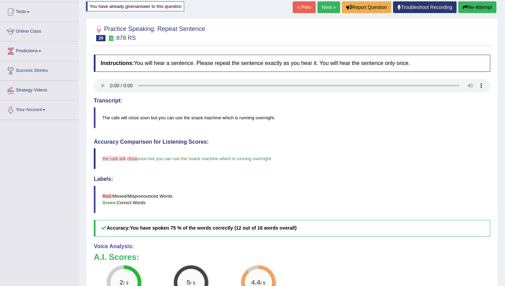
scroll to position [41, 0]
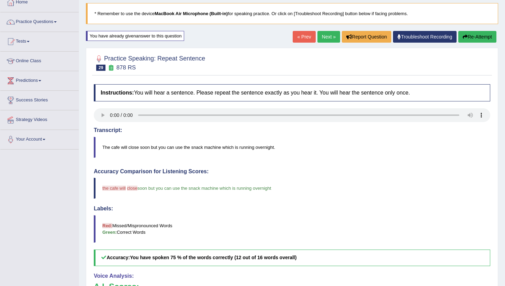
click at [322, 33] on link "Next »" at bounding box center [329, 37] width 23 height 12
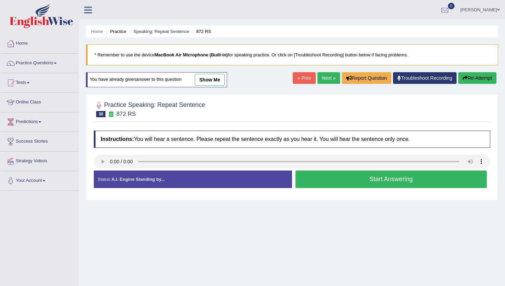
click at [373, 183] on button "Start Answering" at bounding box center [391, 179] width 191 height 18
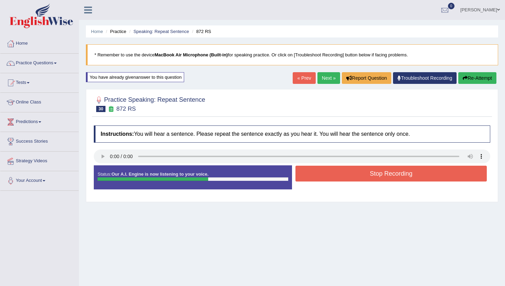
click at [371, 174] on button "Stop Recording" at bounding box center [391, 174] width 191 height 16
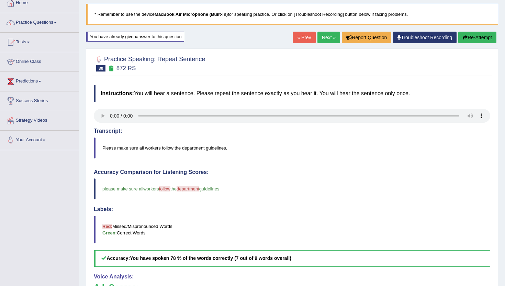
scroll to position [14, 0]
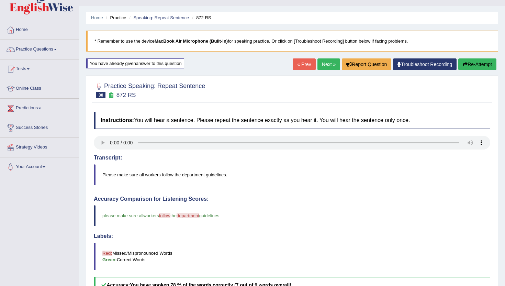
click at [325, 63] on link "Next »" at bounding box center [329, 64] width 23 height 12
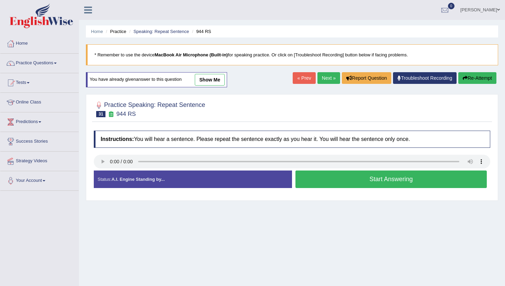
click at [324, 181] on button "Start Answering" at bounding box center [391, 179] width 191 height 18
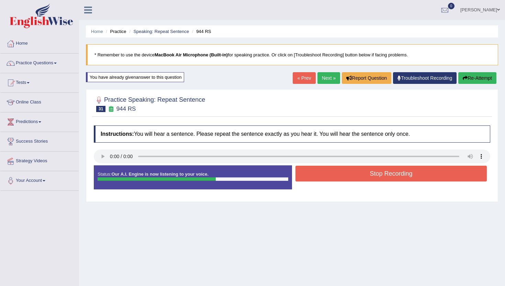
click at [326, 173] on button "Stop Recording" at bounding box center [391, 174] width 191 height 16
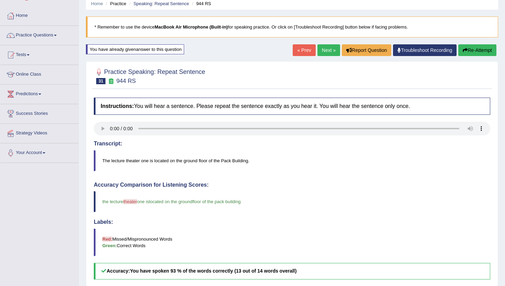
scroll to position [27, 0]
click at [318, 47] on link "Next »" at bounding box center [329, 51] width 23 height 12
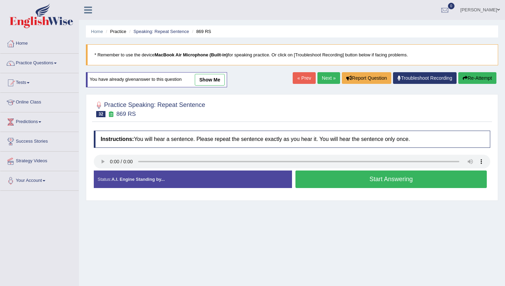
click at [311, 183] on button "Start Answering" at bounding box center [391, 179] width 191 height 18
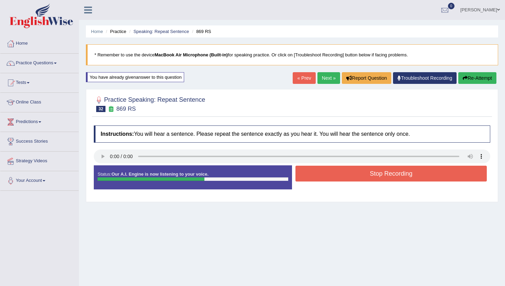
click at [315, 177] on button "Stop Recording" at bounding box center [391, 174] width 191 height 16
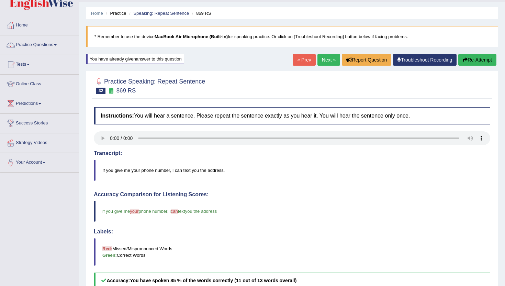
scroll to position [14, 0]
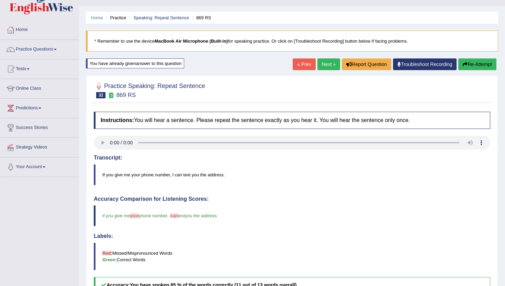
click at [318, 62] on link "Next »" at bounding box center [329, 64] width 23 height 12
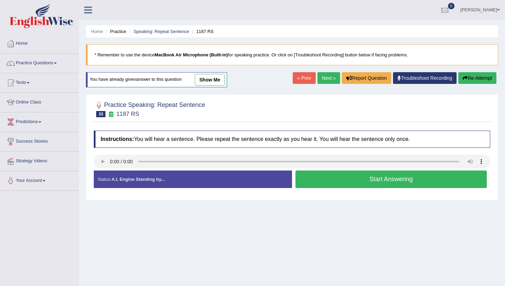
click at [335, 187] on button "Start Answering" at bounding box center [391, 179] width 191 height 18
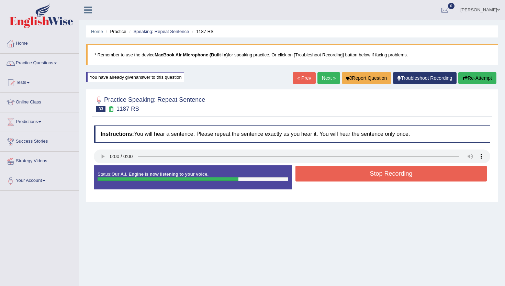
click at [335, 175] on button "Stop Recording" at bounding box center [391, 174] width 191 height 16
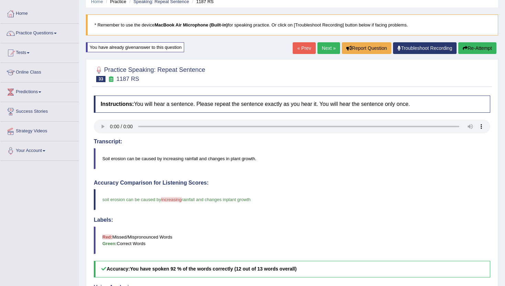
scroll to position [27, 0]
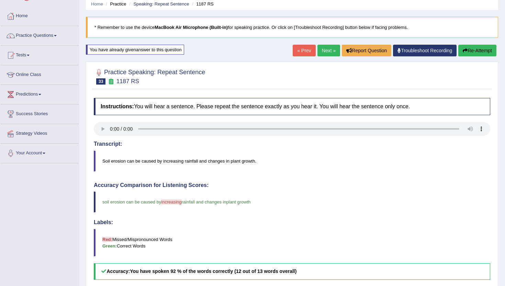
click at [326, 49] on link "Next »" at bounding box center [329, 51] width 23 height 12
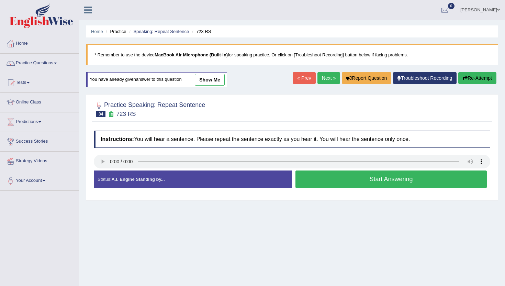
click at [323, 179] on button "Start Answering" at bounding box center [391, 179] width 191 height 18
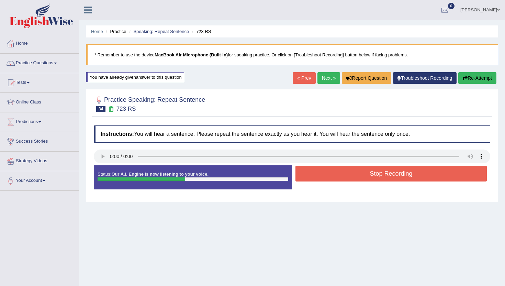
click at [323, 179] on button "Stop Recording" at bounding box center [391, 174] width 191 height 16
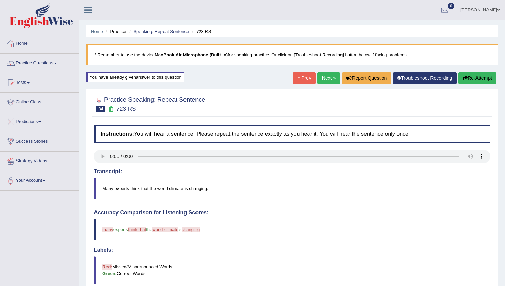
click at [328, 78] on link "Next »" at bounding box center [329, 78] width 23 height 12
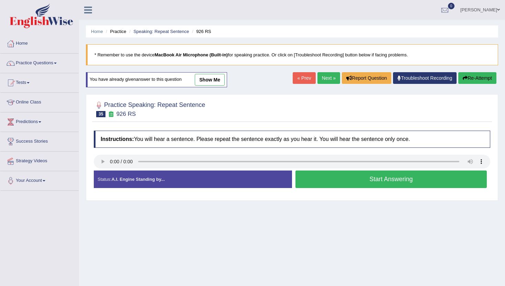
click at [309, 179] on button "Start Answering" at bounding box center [391, 179] width 191 height 18
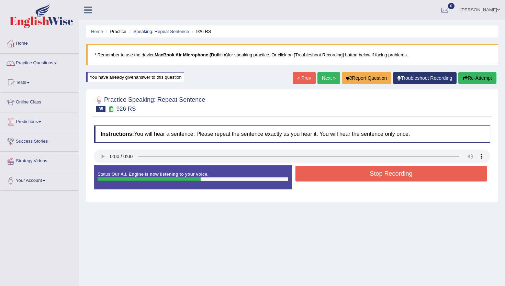
click at [309, 179] on button "Stop Recording" at bounding box center [391, 174] width 191 height 16
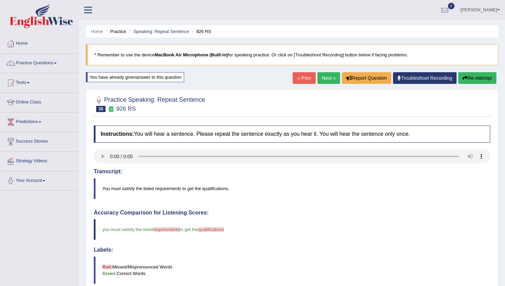
click at [323, 81] on link "Next »" at bounding box center [329, 78] width 23 height 12
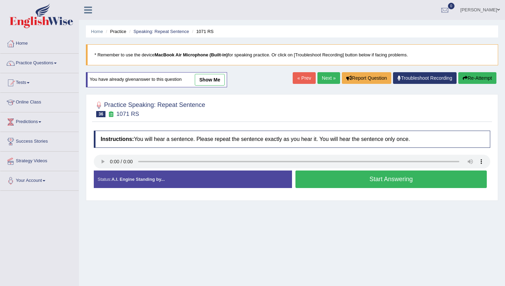
click at [330, 182] on button "Start Answering" at bounding box center [391, 179] width 191 height 18
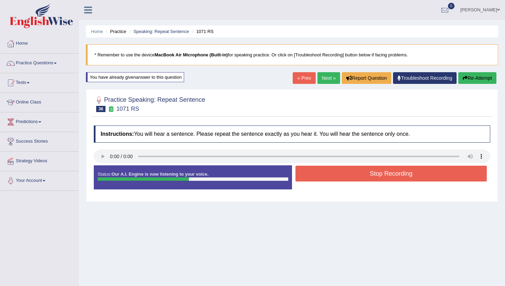
click at [333, 173] on button "Stop Recording" at bounding box center [391, 174] width 191 height 16
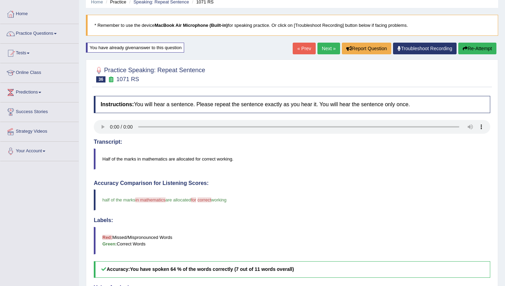
scroll to position [14, 0]
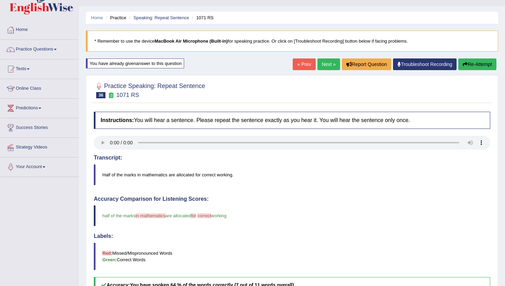
click at [328, 63] on link "Next »" at bounding box center [329, 64] width 23 height 12
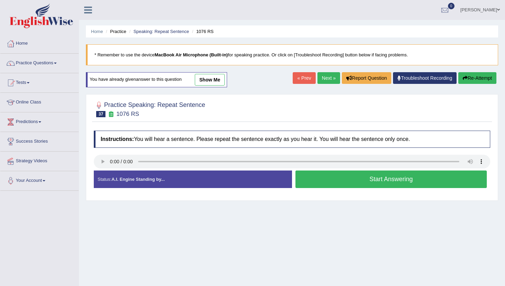
click at [332, 179] on button "Start Answering" at bounding box center [391, 179] width 191 height 18
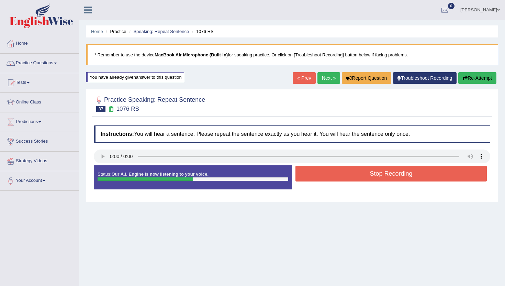
click at [333, 176] on button "Stop Recording" at bounding box center [391, 174] width 191 height 16
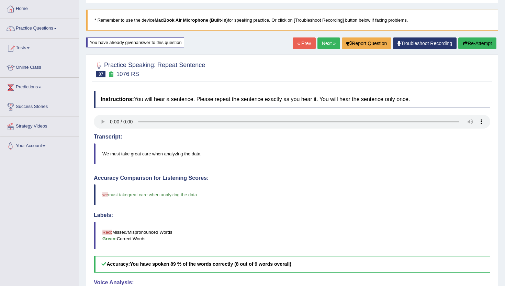
scroll to position [14, 0]
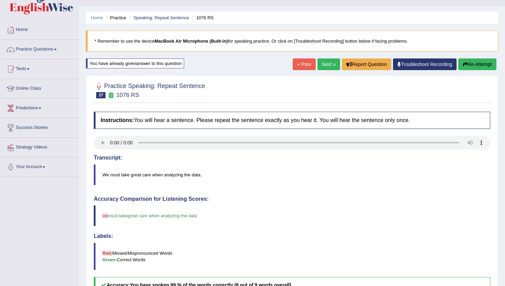
click at [325, 62] on link "Next »" at bounding box center [329, 64] width 23 height 12
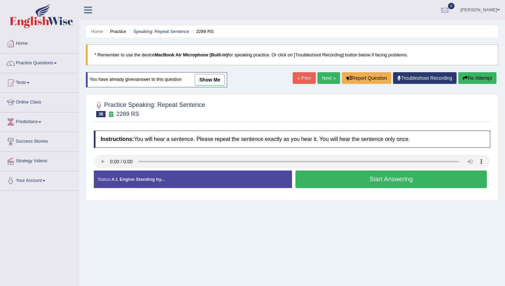
click at [373, 179] on button "Start Answering" at bounding box center [391, 179] width 191 height 18
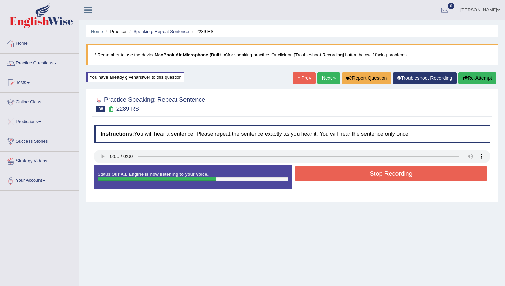
click at [373, 179] on button "Stop Recording" at bounding box center [391, 174] width 191 height 16
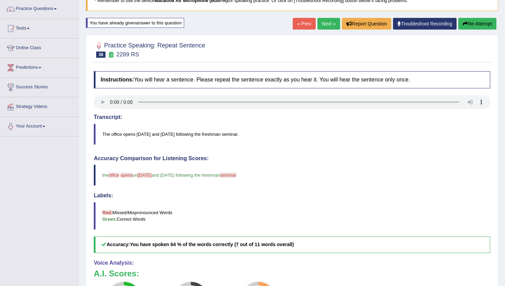
scroll to position [41, 0]
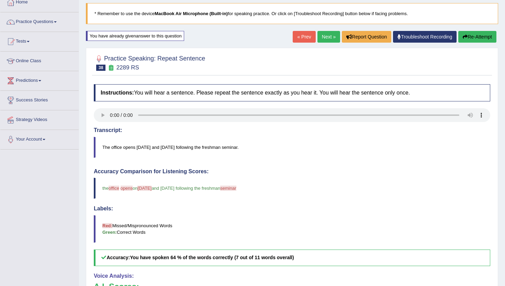
click at [326, 34] on link "Next »" at bounding box center [329, 37] width 23 height 12
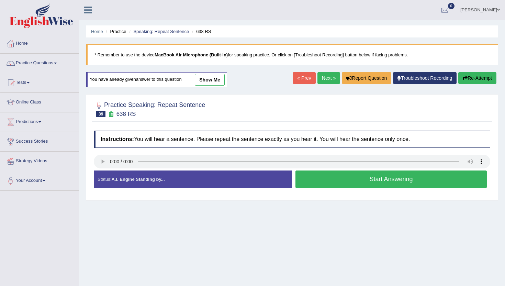
click at [318, 177] on button "Start Answering" at bounding box center [391, 179] width 191 height 18
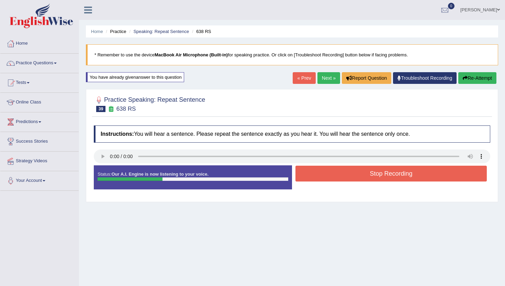
click at [318, 177] on button "Stop Recording" at bounding box center [391, 174] width 191 height 16
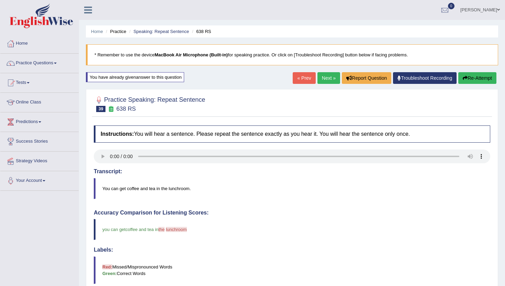
click at [319, 78] on link "Next »" at bounding box center [329, 78] width 23 height 12
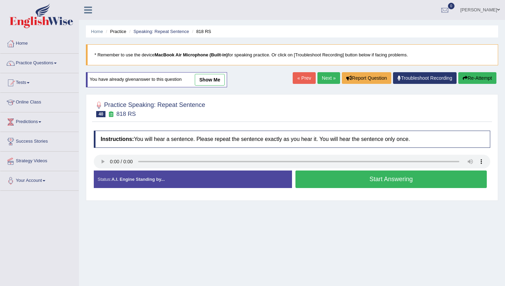
click at [317, 183] on button "Start Answering" at bounding box center [391, 179] width 191 height 18
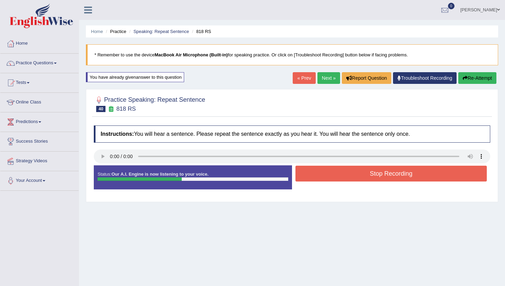
click at [321, 175] on button "Stop Recording" at bounding box center [391, 174] width 191 height 16
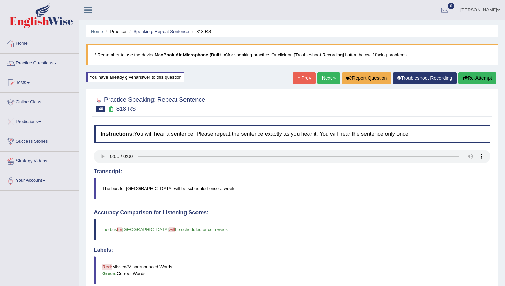
click at [318, 79] on link "Next »" at bounding box center [329, 78] width 23 height 12
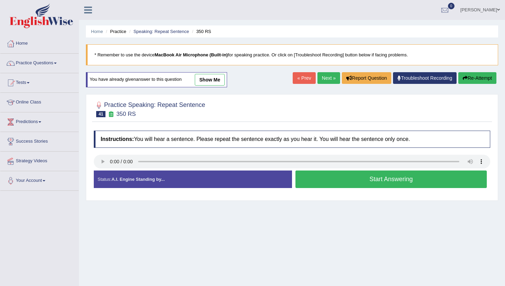
click at [364, 174] on button "Start Answering" at bounding box center [391, 179] width 191 height 18
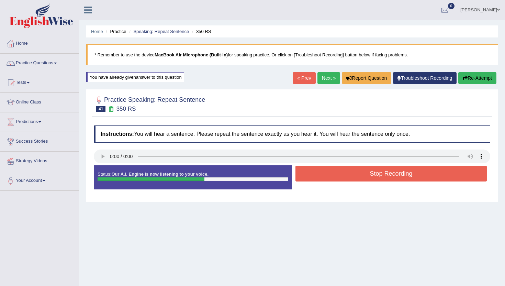
click at [364, 174] on button "Stop Recording" at bounding box center [391, 174] width 191 height 16
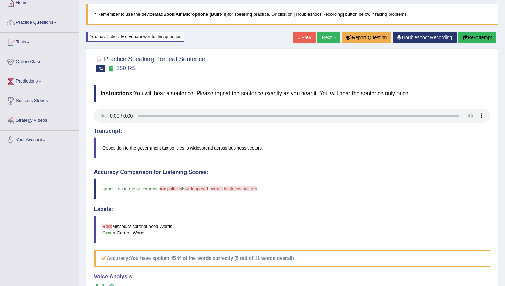
scroll to position [27, 0]
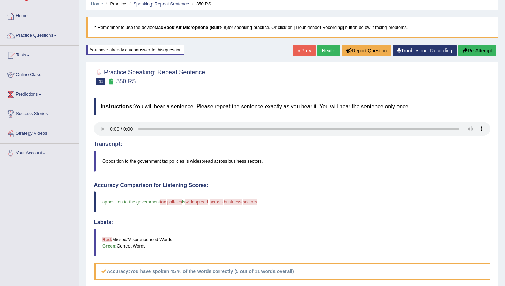
click at [327, 50] on link "Next »" at bounding box center [329, 51] width 23 height 12
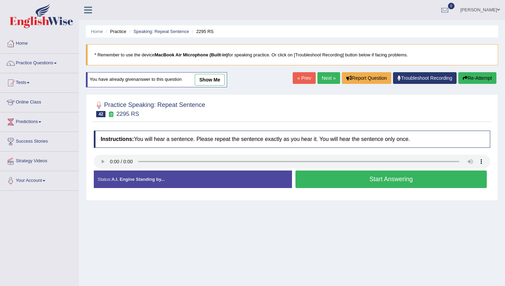
click at [328, 184] on button "Start Answering" at bounding box center [391, 179] width 191 height 18
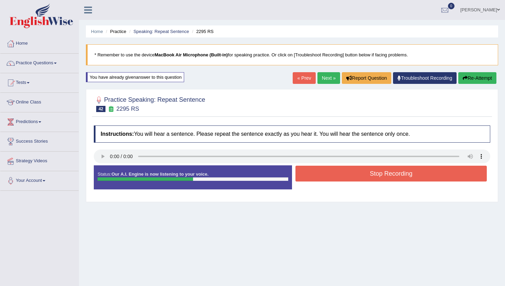
click at [332, 176] on button "Stop Recording" at bounding box center [391, 174] width 191 height 16
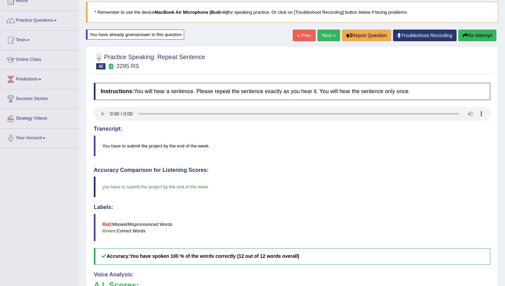
scroll to position [41, 0]
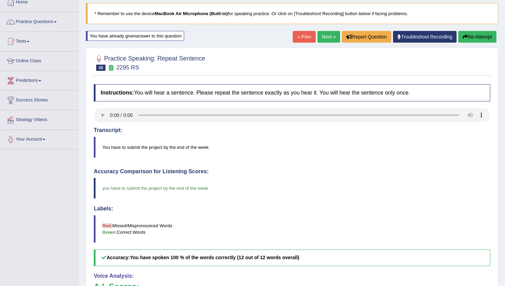
click at [328, 38] on link "Next »" at bounding box center [329, 37] width 23 height 12
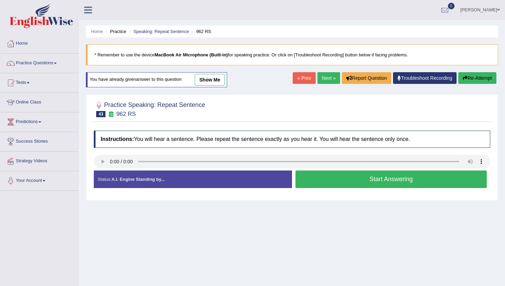
click at [325, 177] on button "Start Answering" at bounding box center [391, 179] width 191 height 18
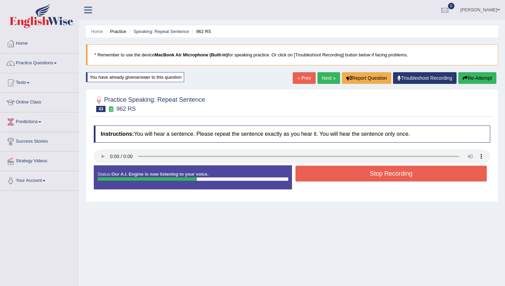
click at [325, 177] on button "Stop Recording" at bounding box center [391, 174] width 191 height 16
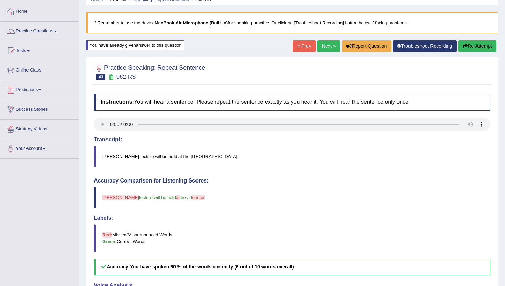
scroll to position [27, 0]
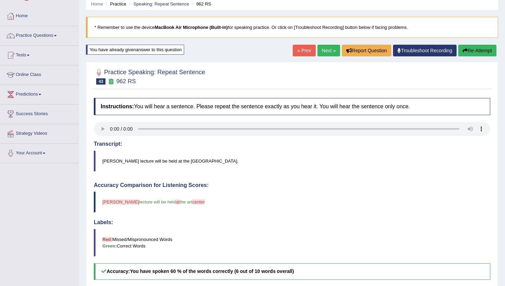
click at [323, 48] on link "Next »" at bounding box center [329, 51] width 23 height 12
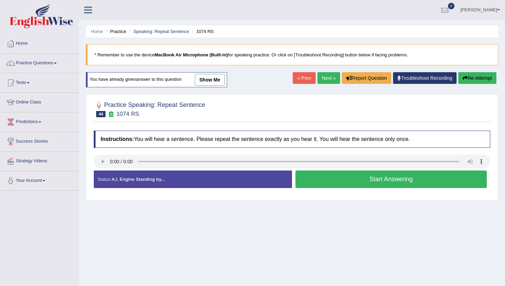
click at [310, 181] on button "Start Answering" at bounding box center [391, 179] width 191 height 18
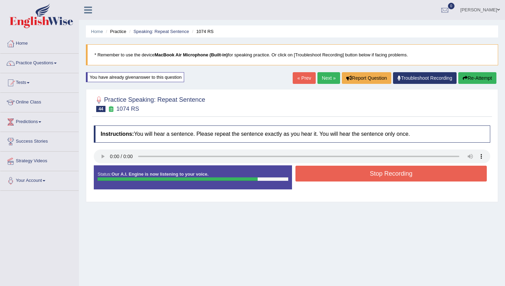
click at [319, 173] on button "Stop Recording" at bounding box center [391, 174] width 191 height 16
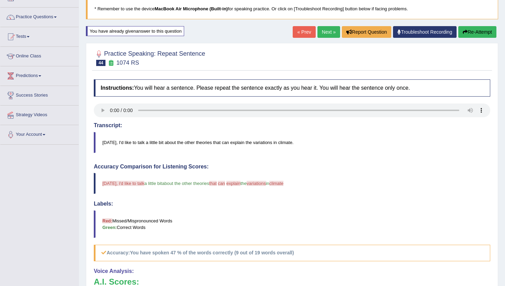
scroll to position [41, 0]
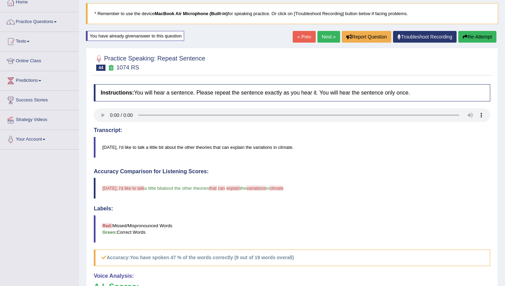
click at [327, 36] on link "Next »" at bounding box center [329, 37] width 23 height 12
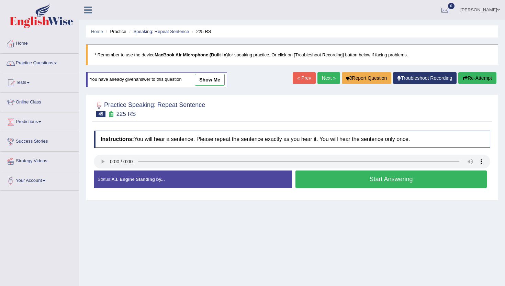
click at [313, 179] on button "Start Answering" at bounding box center [391, 179] width 191 height 18
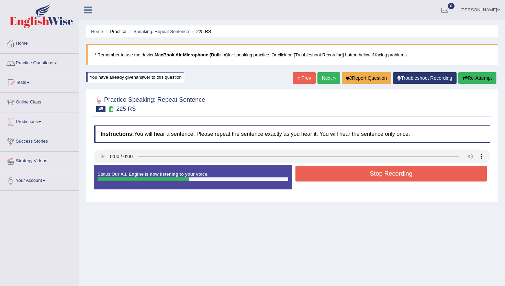
click at [315, 177] on button "Stop Recording" at bounding box center [391, 174] width 191 height 16
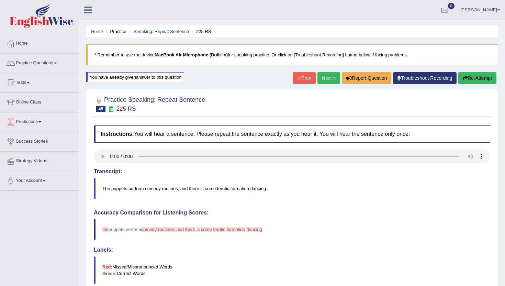
click at [319, 77] on link "Next »" at bounding box center [329, 78] width 23 height 12
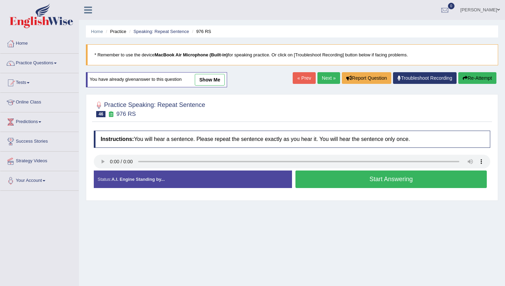
click at [344, 180] on button "Start Answering" at bounding box center [391, 179] width 191 height 18
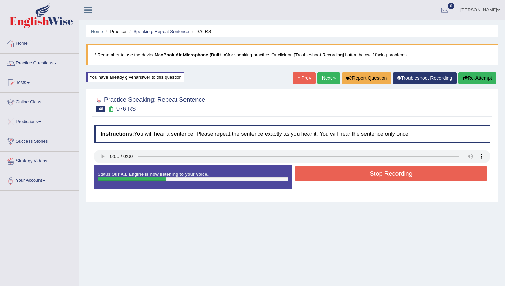
click at [344, 180] on button "Stop Recording" at bounding box center [391, 174] width 191 height 16
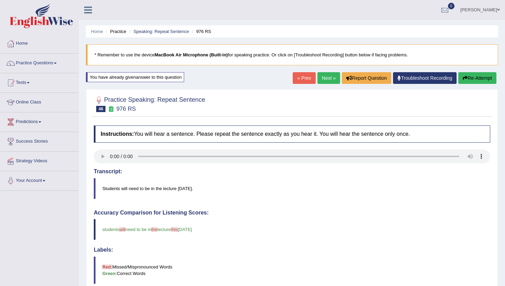
click at [313, 76] on div "« Prev Next » Report Question Troubleshoot Recording Re-Attempt" at bounding box center [396, 78] width 206 height 13
click at [318, 77] on link "Next »" at bounding box center [329, 78] width 23 height 12
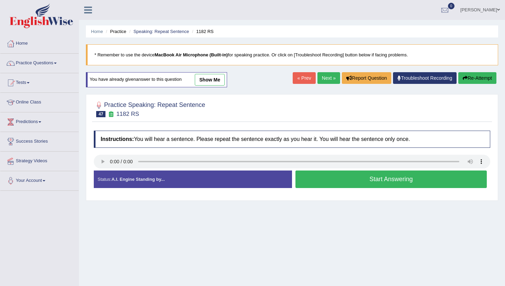
click at [350, 180] on button "Start Answering" at bounding box center [391, 179] width 191 height 18
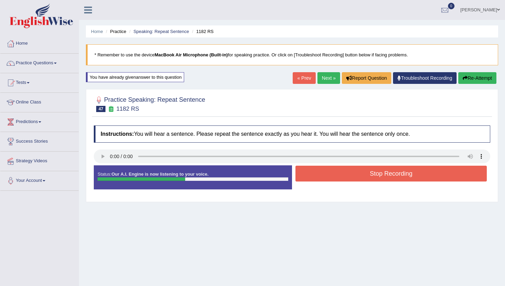
click at [350, 180] on button "Stop Recording" at bounding box center [391, 174] width 191 height 16
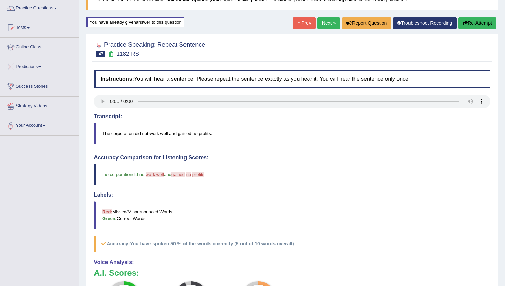
scroll to position [55, 0]
click at [323, 25] on link "Next »" at bounding box center [329, 23] width 23 height 12
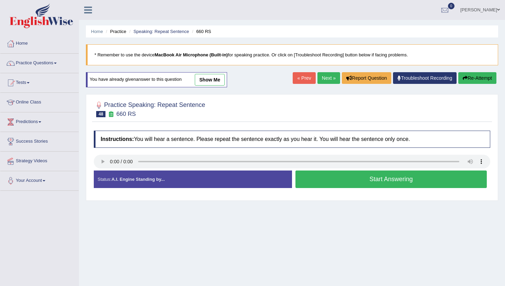
click at [331, 177] on button "Start Answering" at bounding box center [391, 179] width 191 height 18
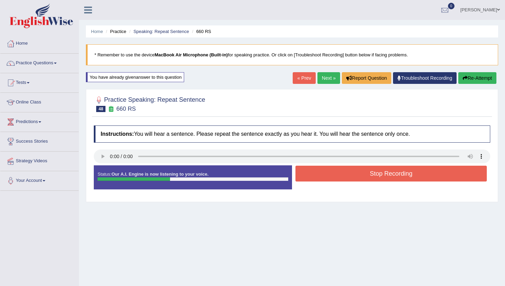
click at [331, 177] on button "Stop Recording" at bounding box center [391, 174] width 191 height 16
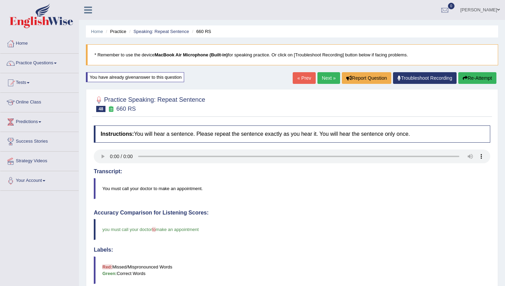
click at [323, 76] on link "Next »" at bounding box center [329, 78] width 23 height 12
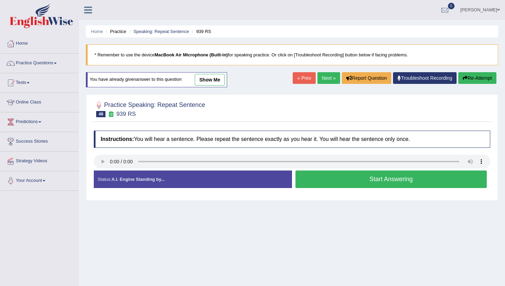
click at [309, 179] on button "Start Answering" at bounding box center [391, 179] width 191 height 18
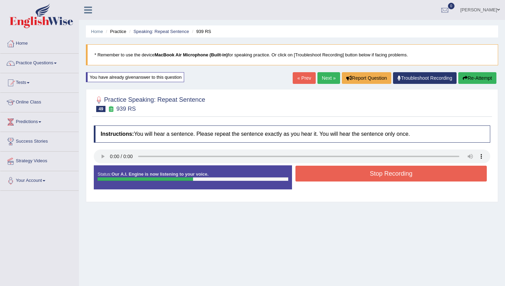
click at [309, 176] on button "Stop Recording" at bounding box center [391, 174] width 191 height 16
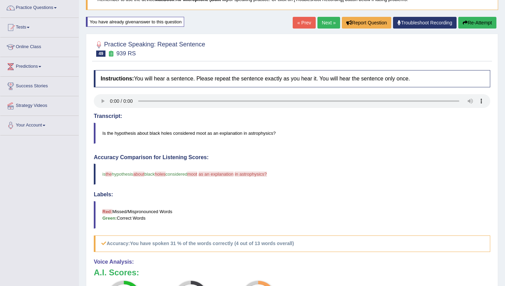
scroll to position [55, 0]
click at [331, 25] on link "Next »" at bounding box center [329, 23] width 23 height 12
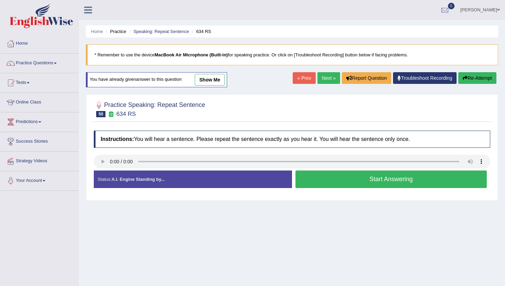
click at [324, 187] on button "Start Answering" at bounding box center [391, 179] width 191 height 18
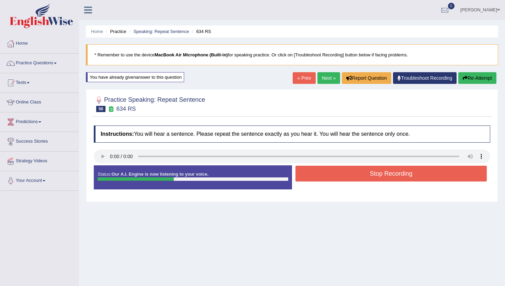
scroll to position [14, 0]
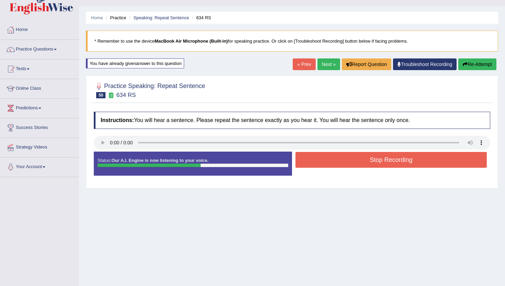
click at [335, 160] on button "Stop Recording" at bounding box center [391, 160] width 191 height 16
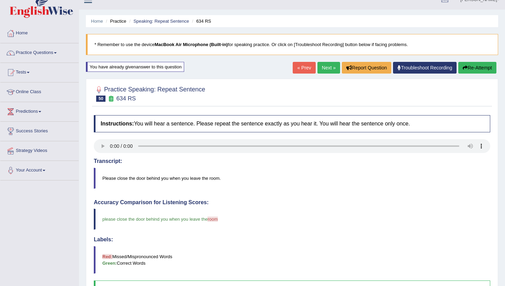
scroll to position [0, 0]
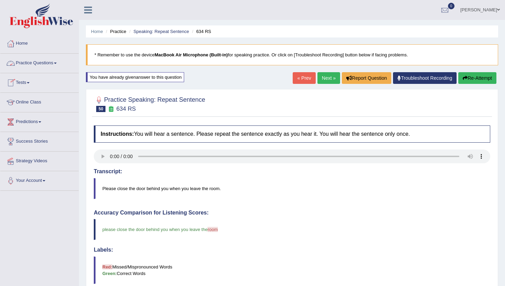
click at [40, 65] on link "Practice Questions" at bounding box center [39, 62] width 78 height 17
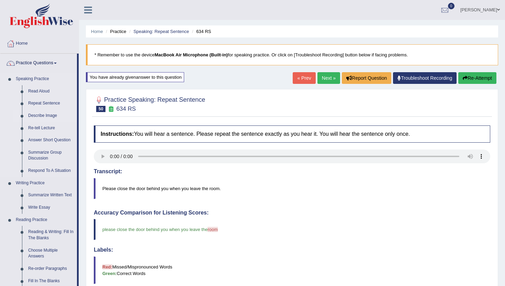
click at [46, 117] on link "Describe Image" at bounding box center [51, 116] width 52 height 12
